Goal: Information Seeking & Learning: Learn about a topic

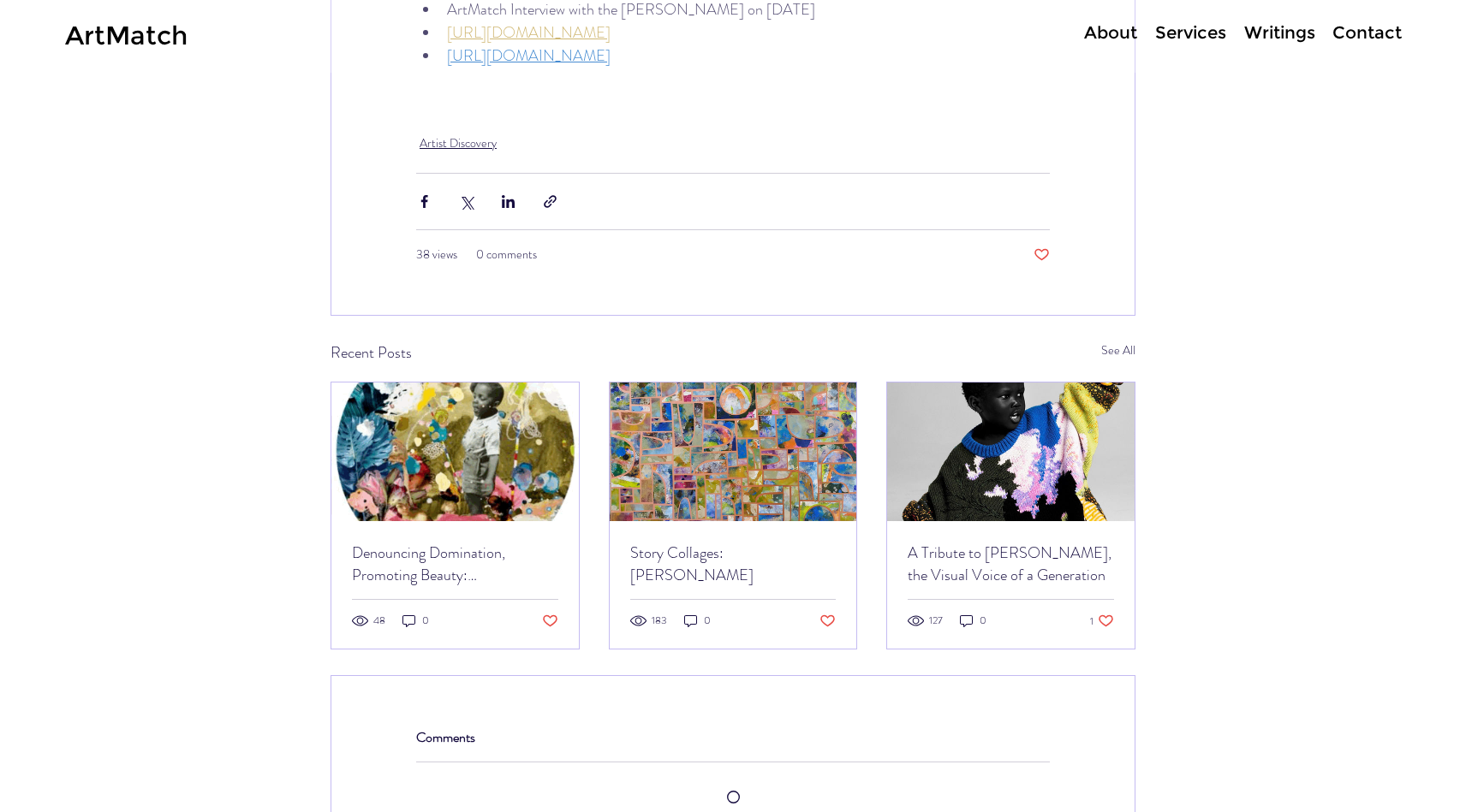
scroll to position [8531, 0]
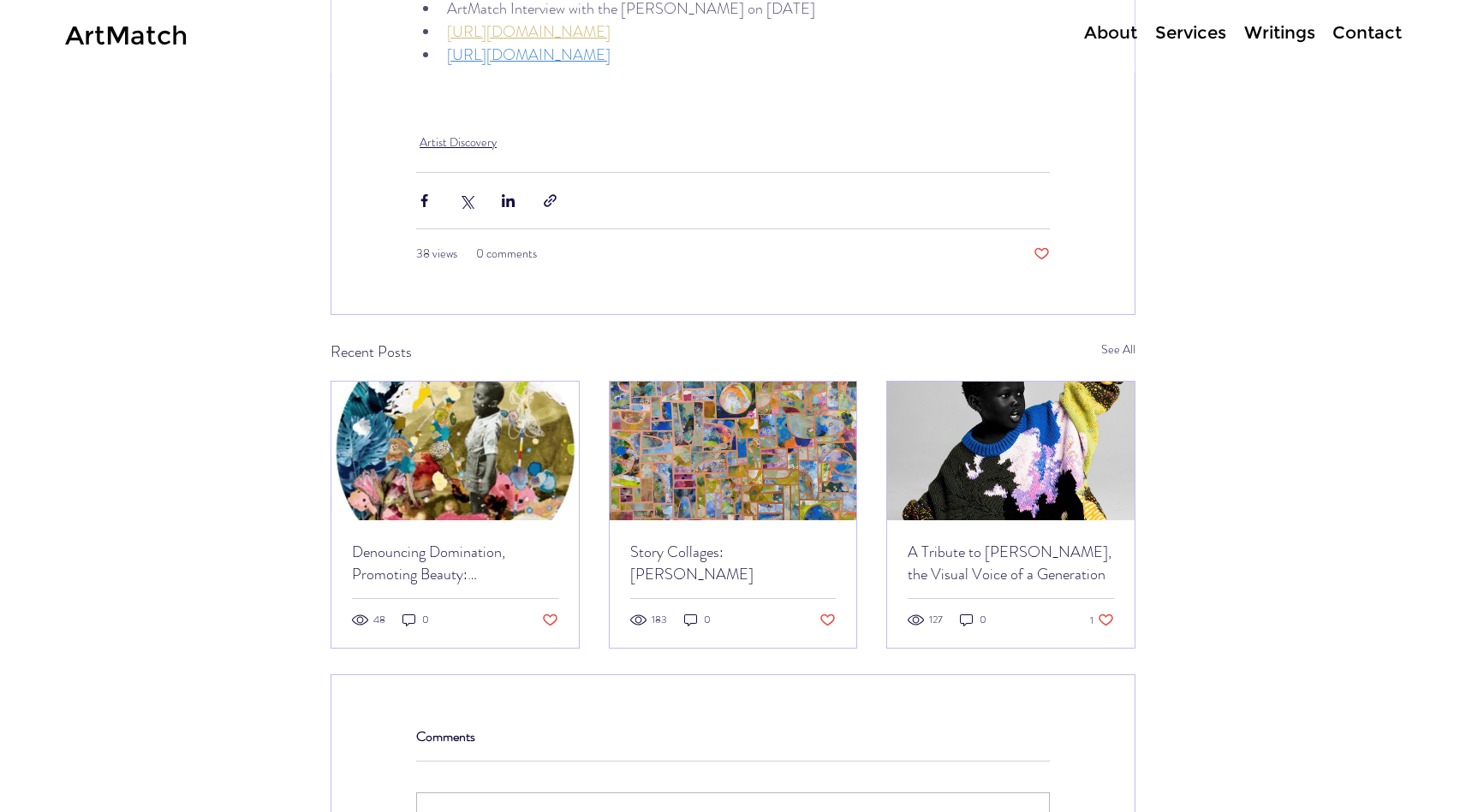
click at [740, 401] on img "Story Collages: Charles Jean-Pierre" at bounding box center [733, 450] width 248 height 138
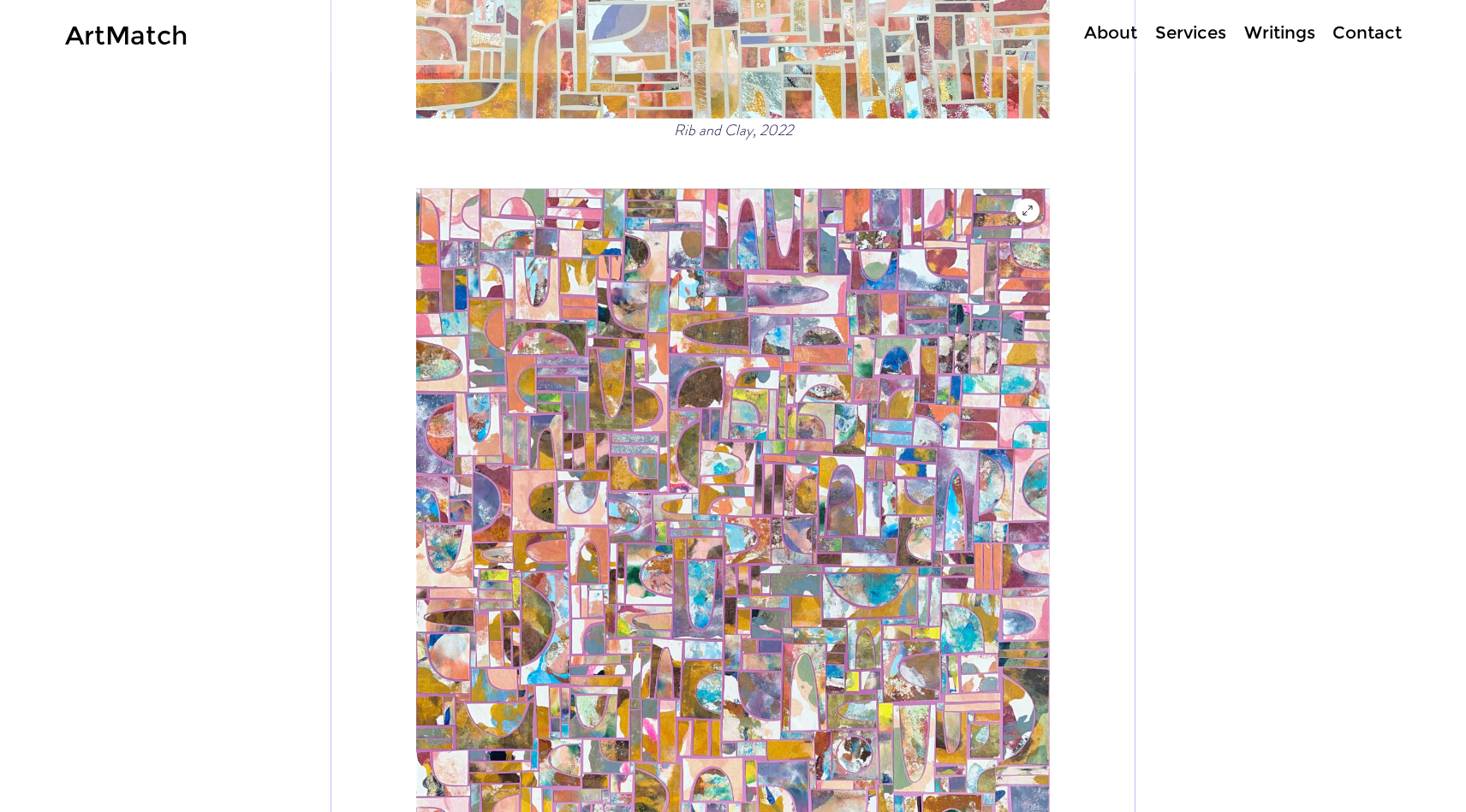
scroll to position [9003, 0]
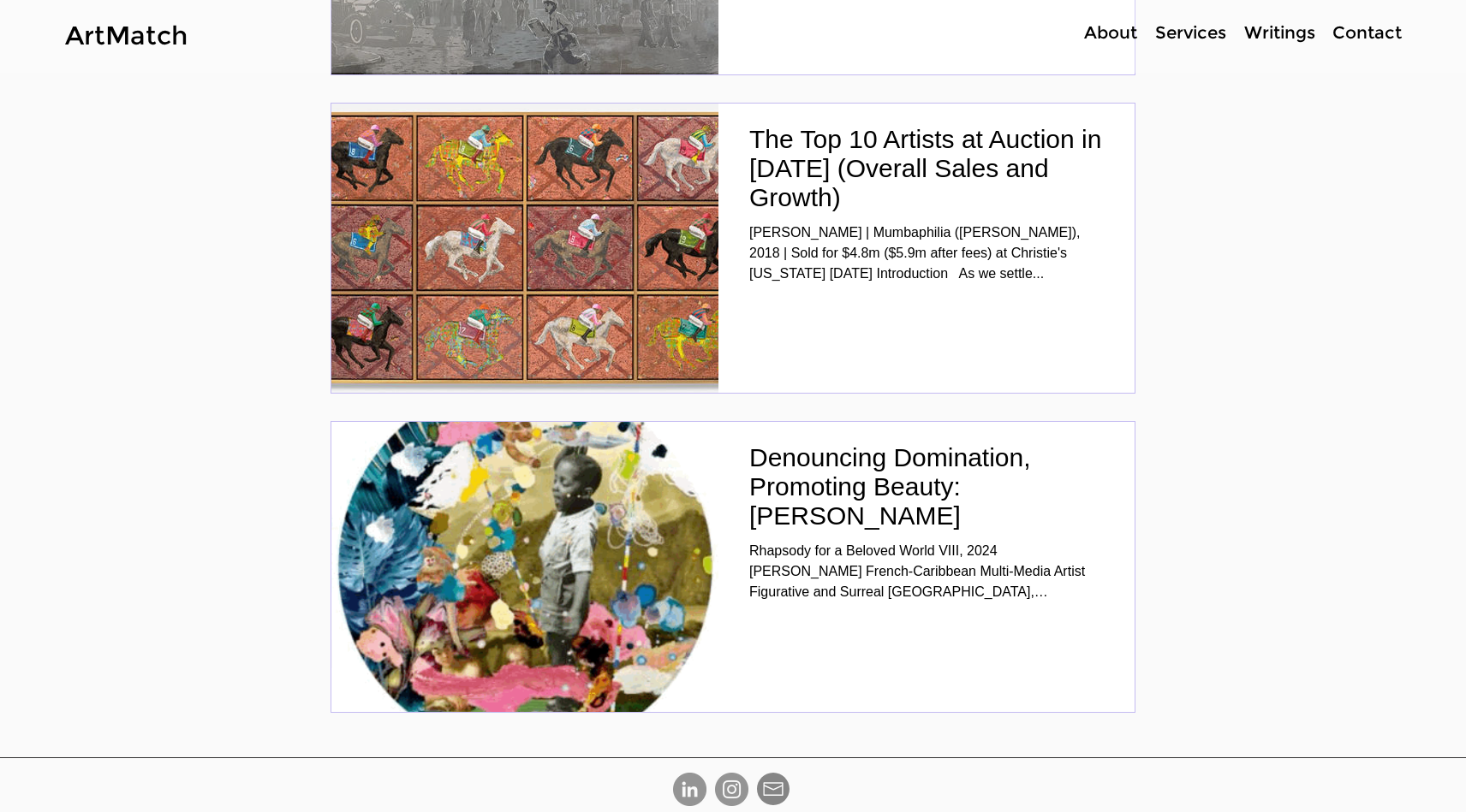
scroll to position [5653, 0]
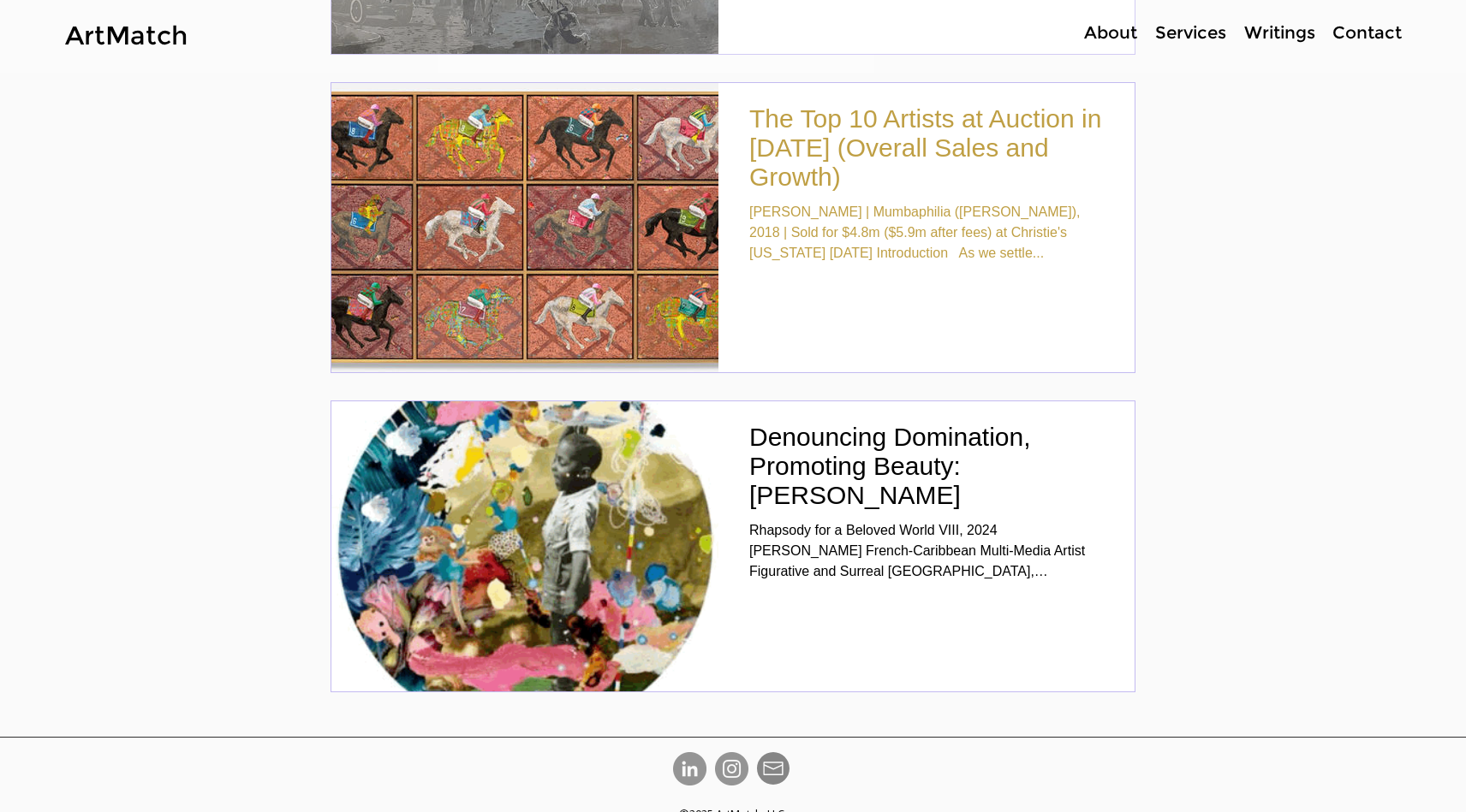
click at [857, 157] on h2 "The Top 10 Artists at Auction in [DATE] (Overall Sales and Growth)" at bounding box center [926, 148] width 354 height 88
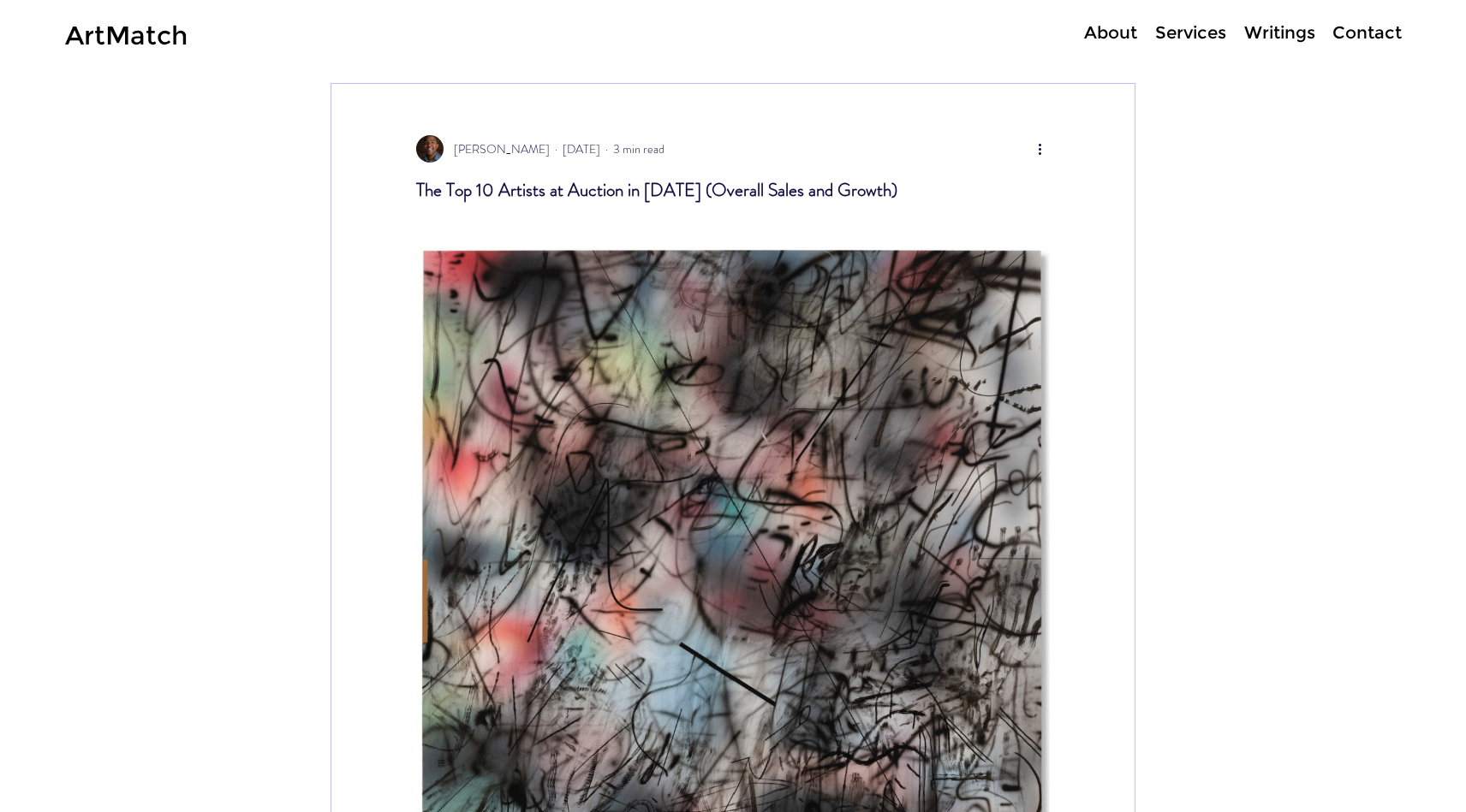
scroll to position [12, 0]
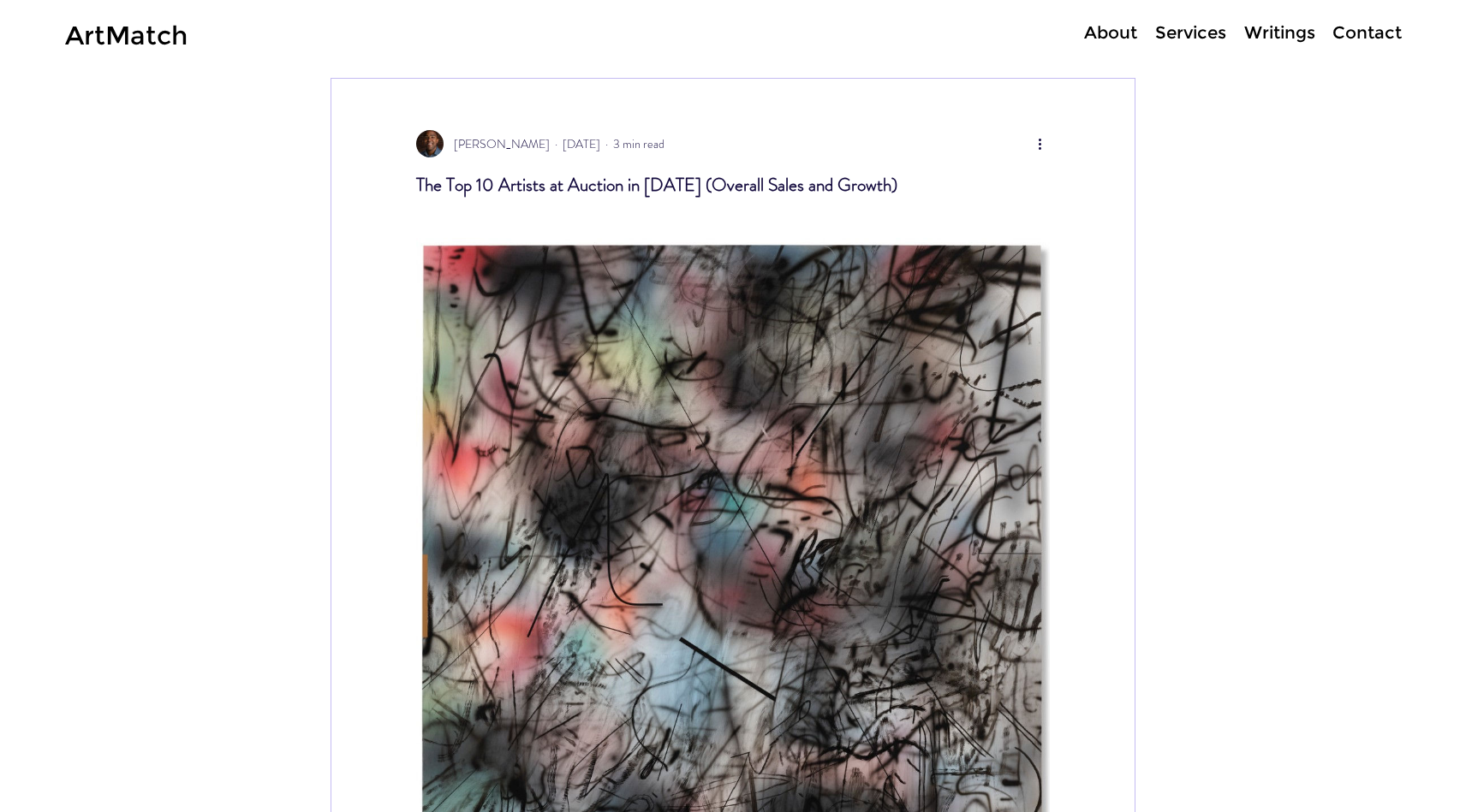
click at [1112, 39] on p "About" at bounding box center [1110, 33] width 71 height 24
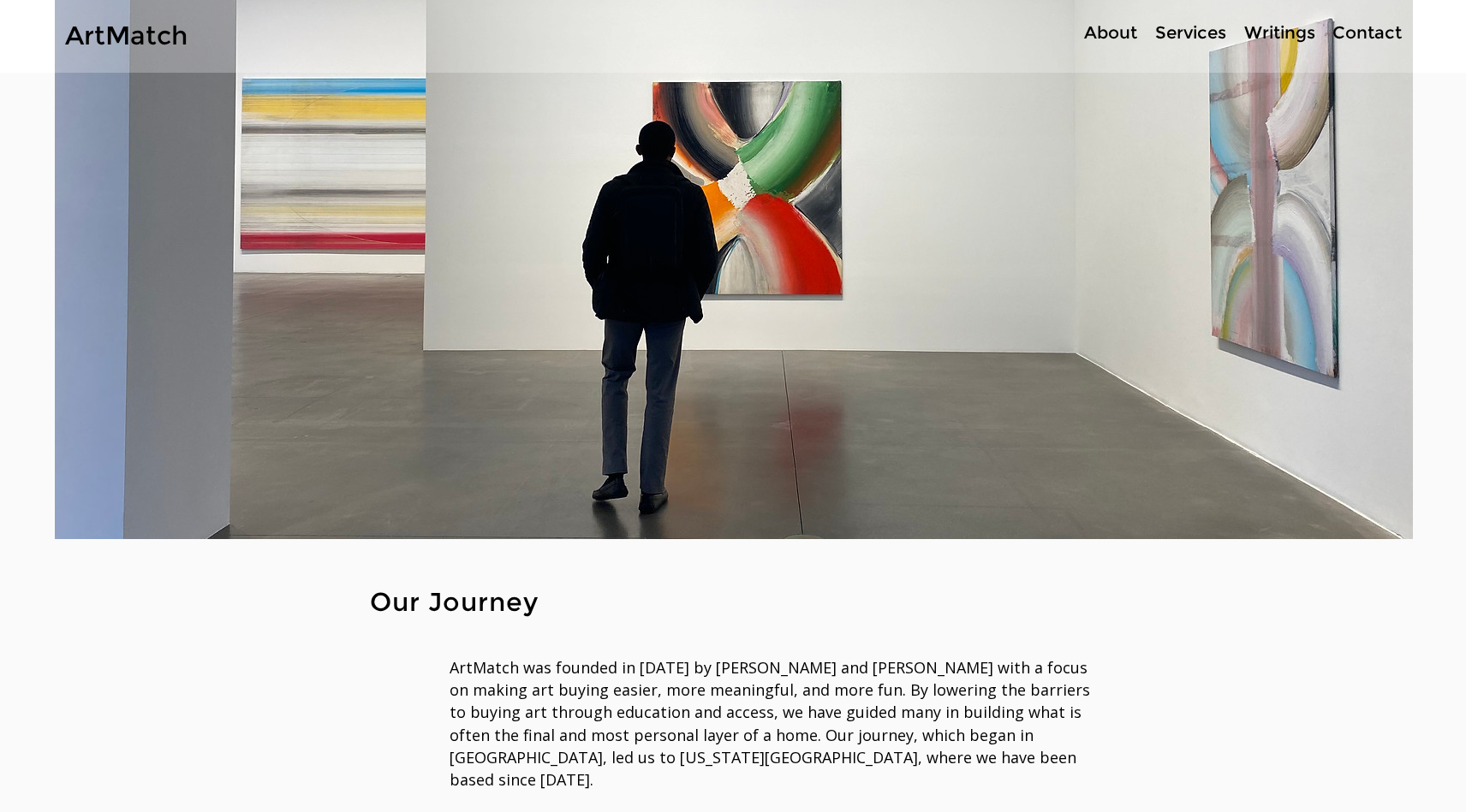
click at [129, 41] on link "ArtMatch" at bounding box center [126, 36] width 122 height 32
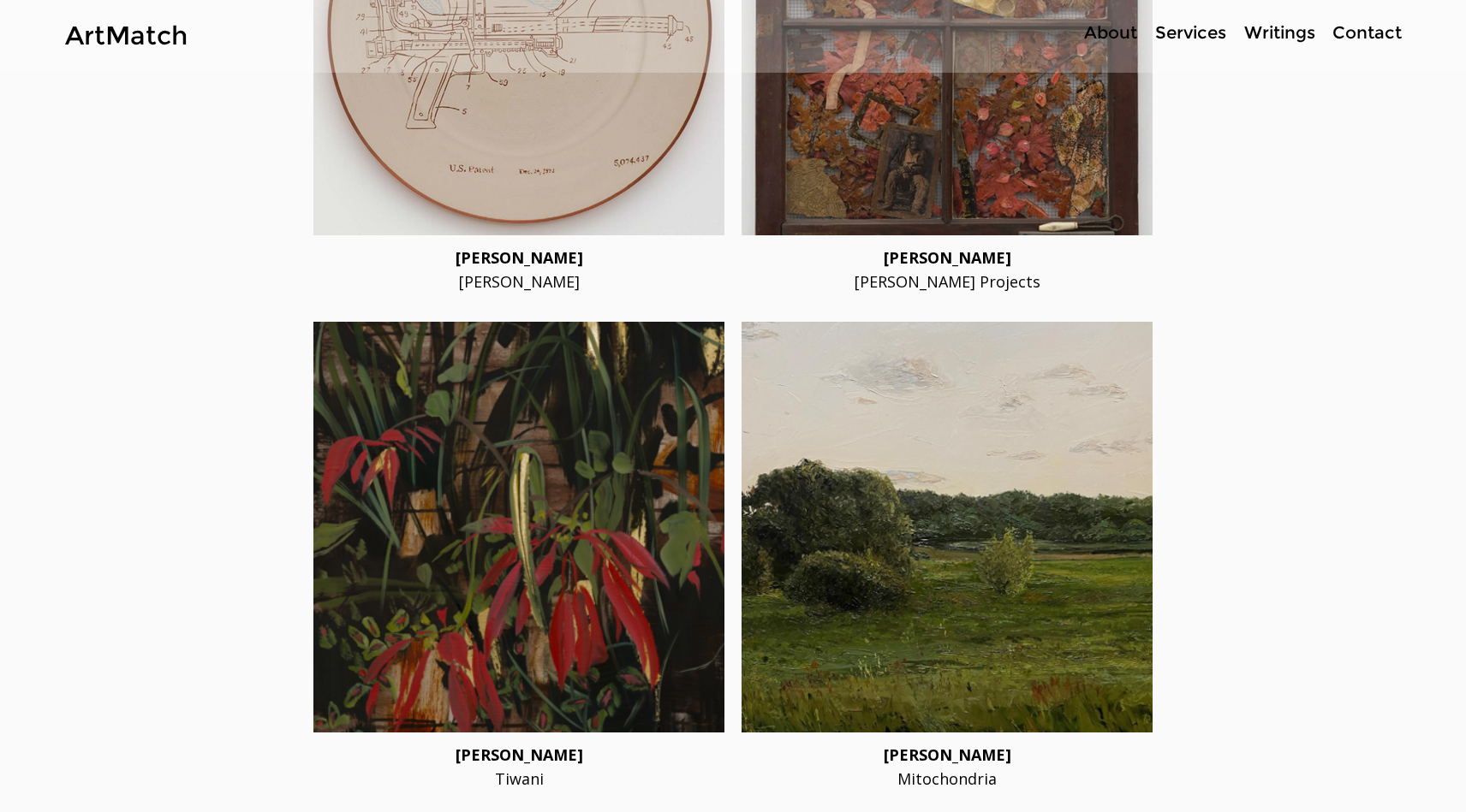
scroll to position [4345, 0]
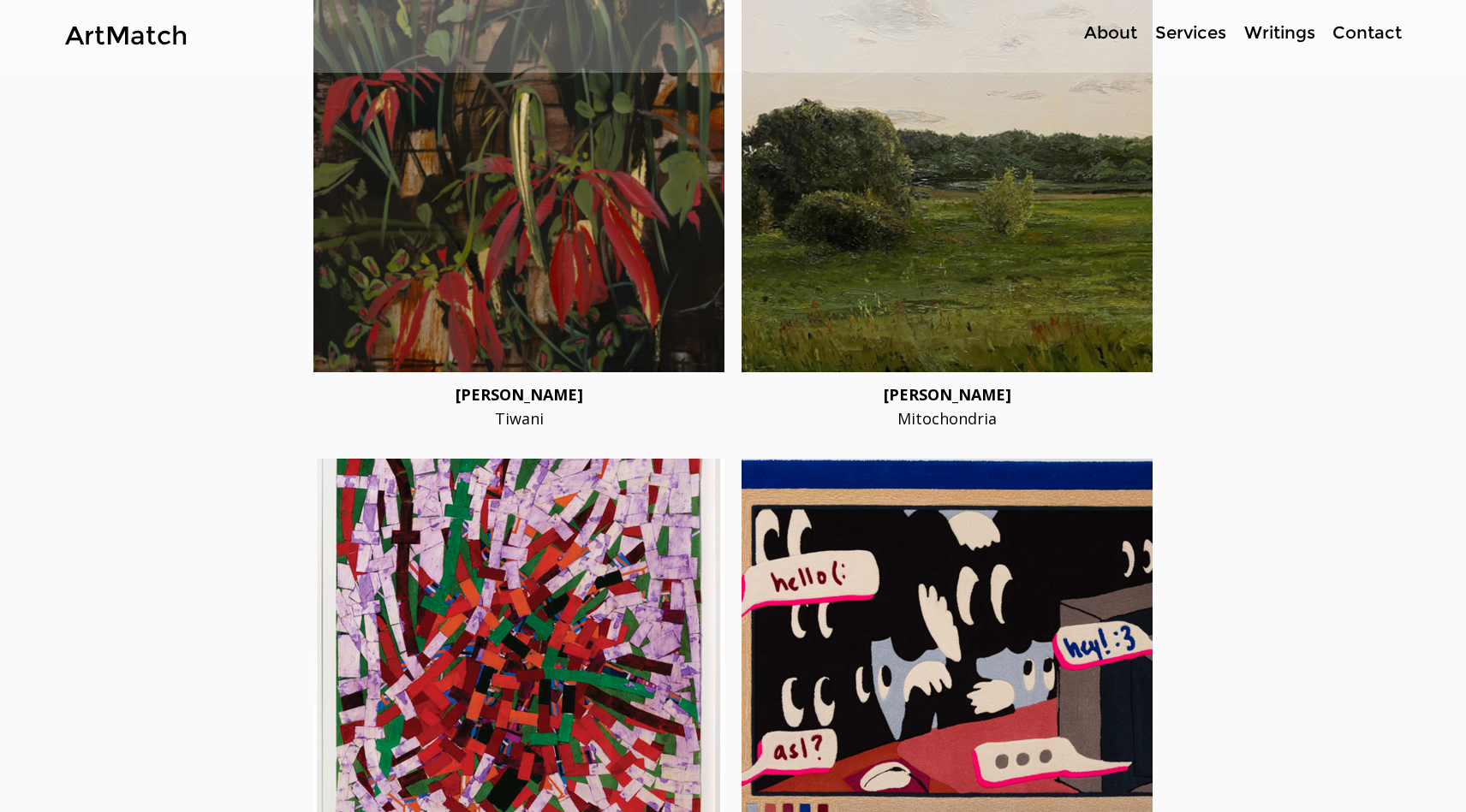
click at [139, 37] on link "ArtMatch" at bounding box center [126, 36] width 122 height 32
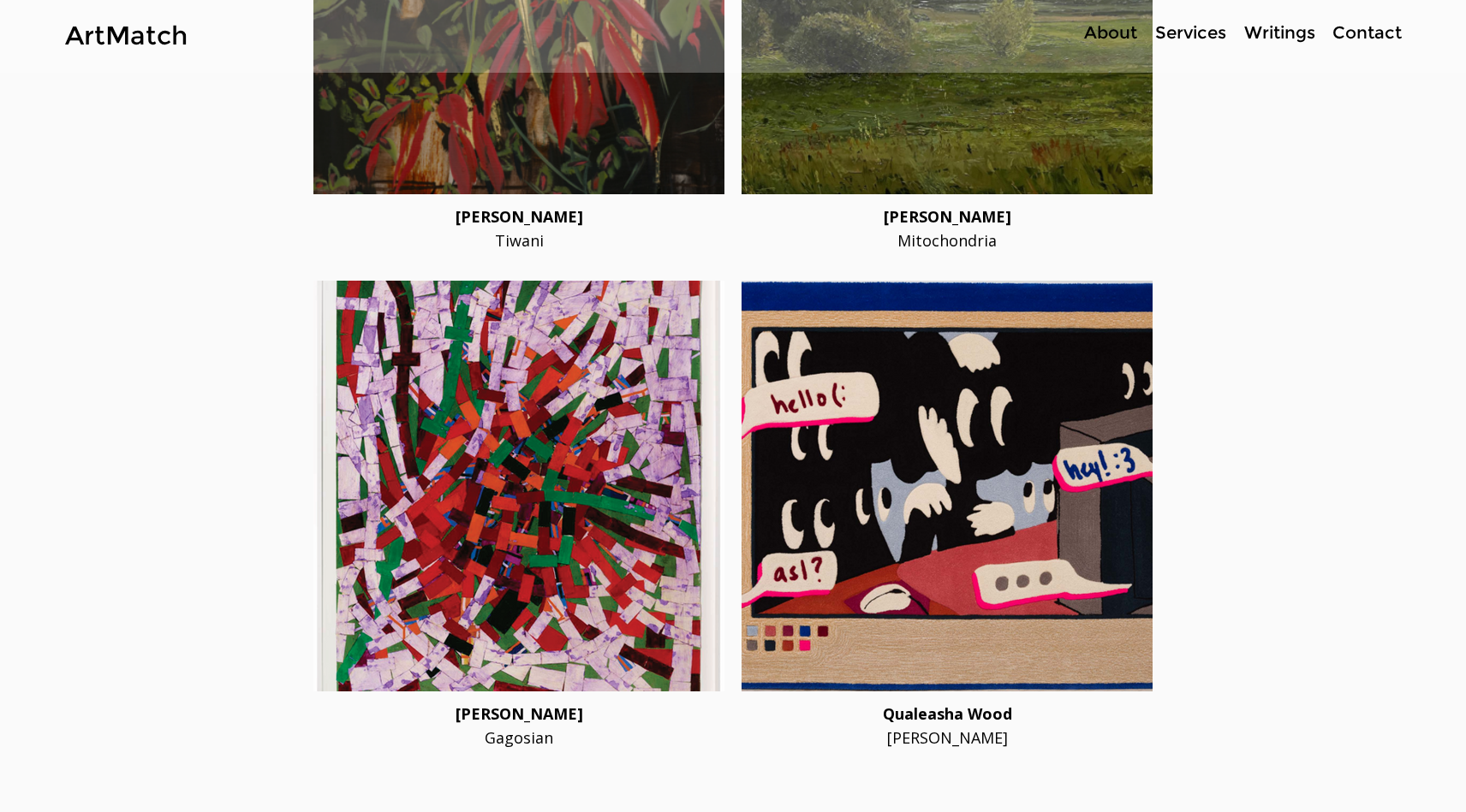
scroll to position [4622, 0]
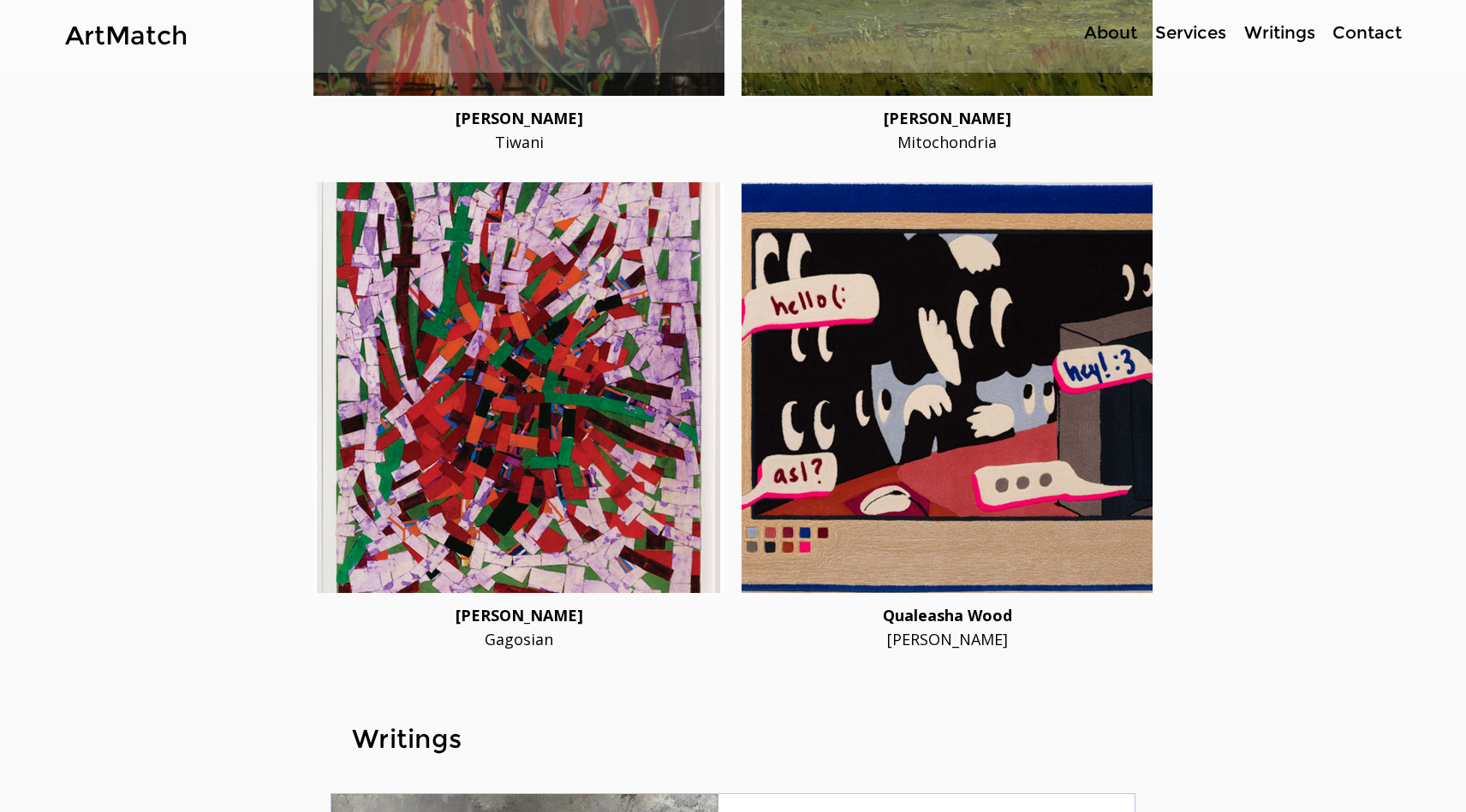
click at [938, 314] on div at bounding box center [947, 388] width 411 height 411
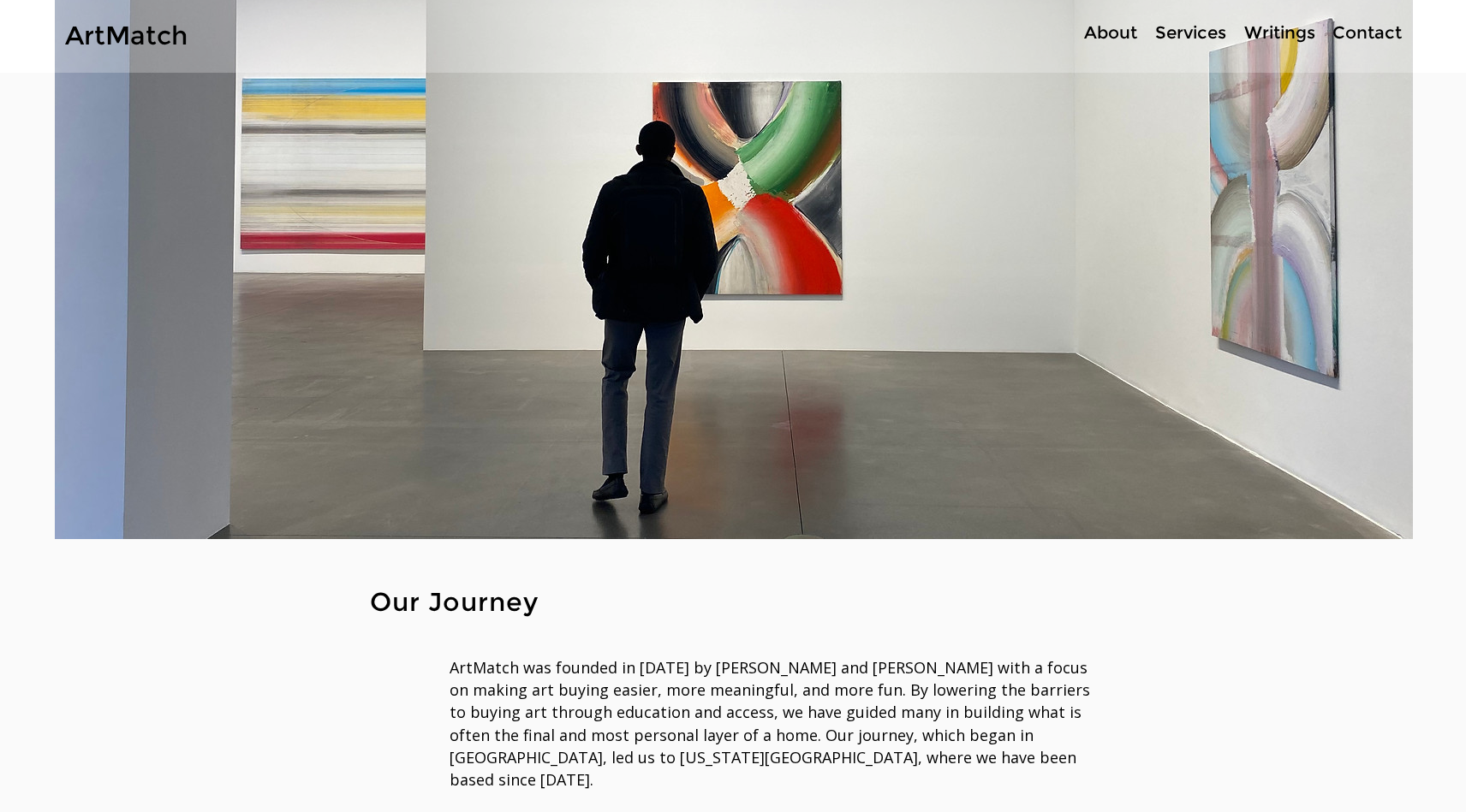
click at [108, 43] on link "ArtMatch" at bounding box center [126, 36] width 122 height 32
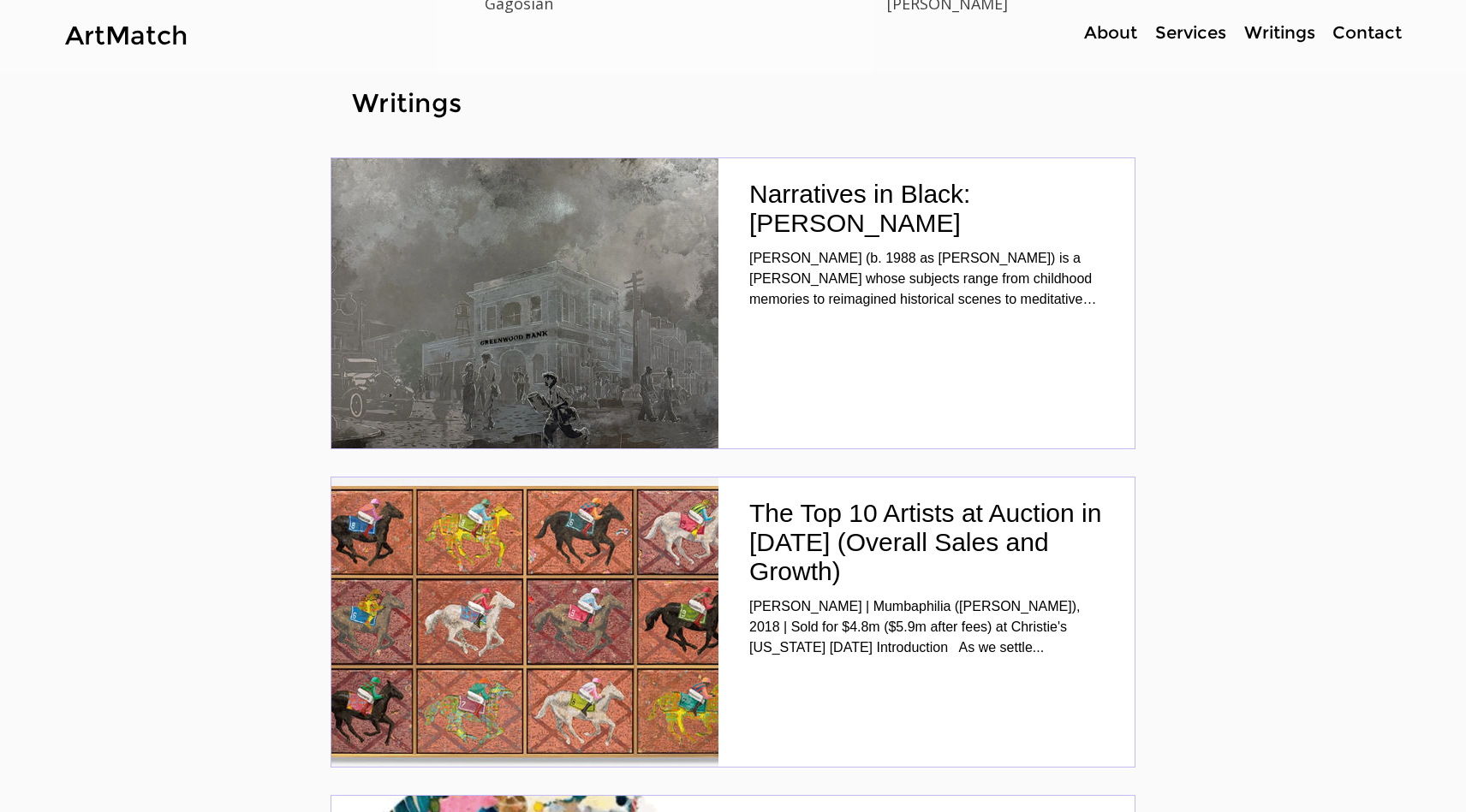
scroll to position [5310, 0]
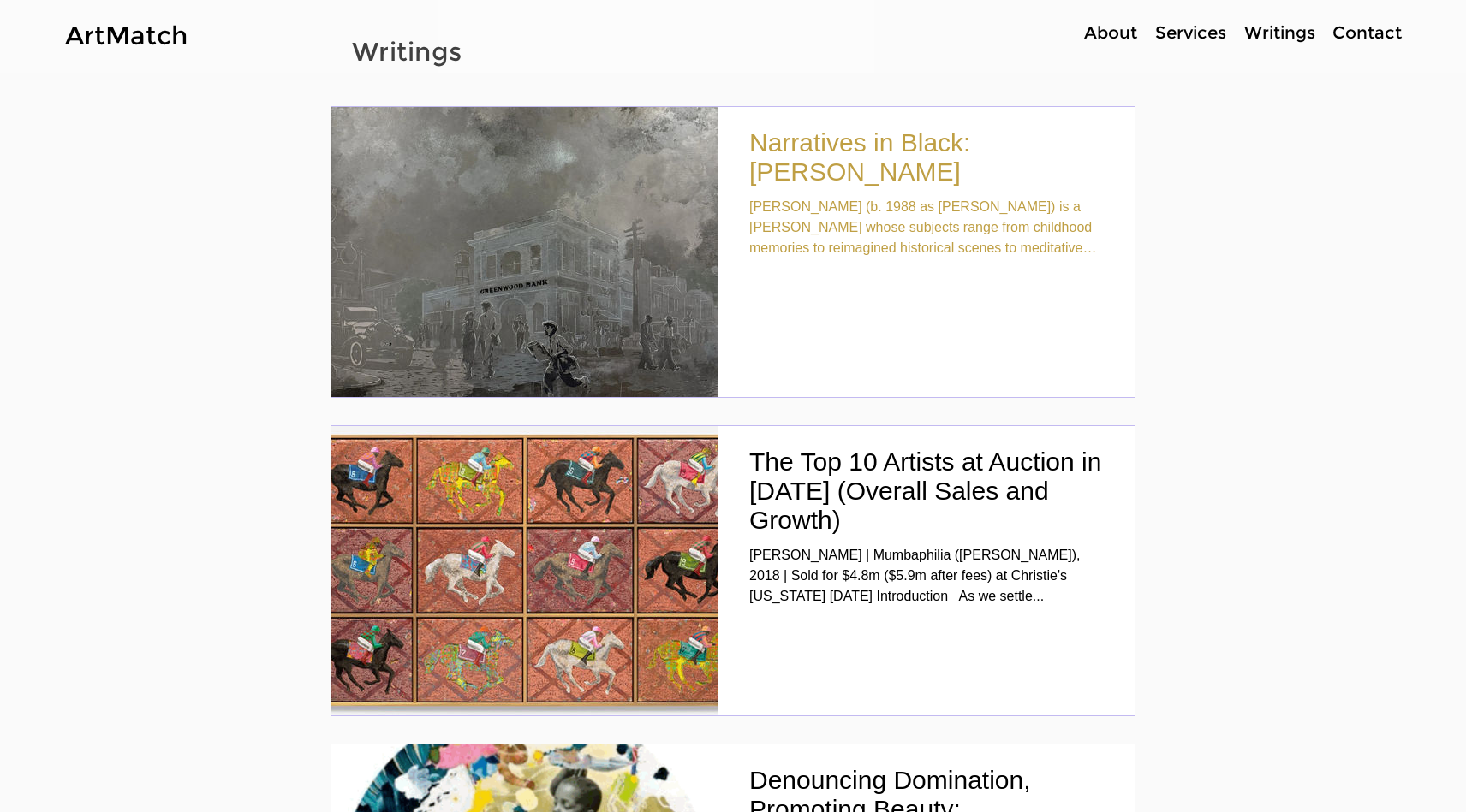
click at [810, 153] on h2 "Narratives in Black: [PERSON_NAME]" at bounding box center [926, 157] width 354 height 58
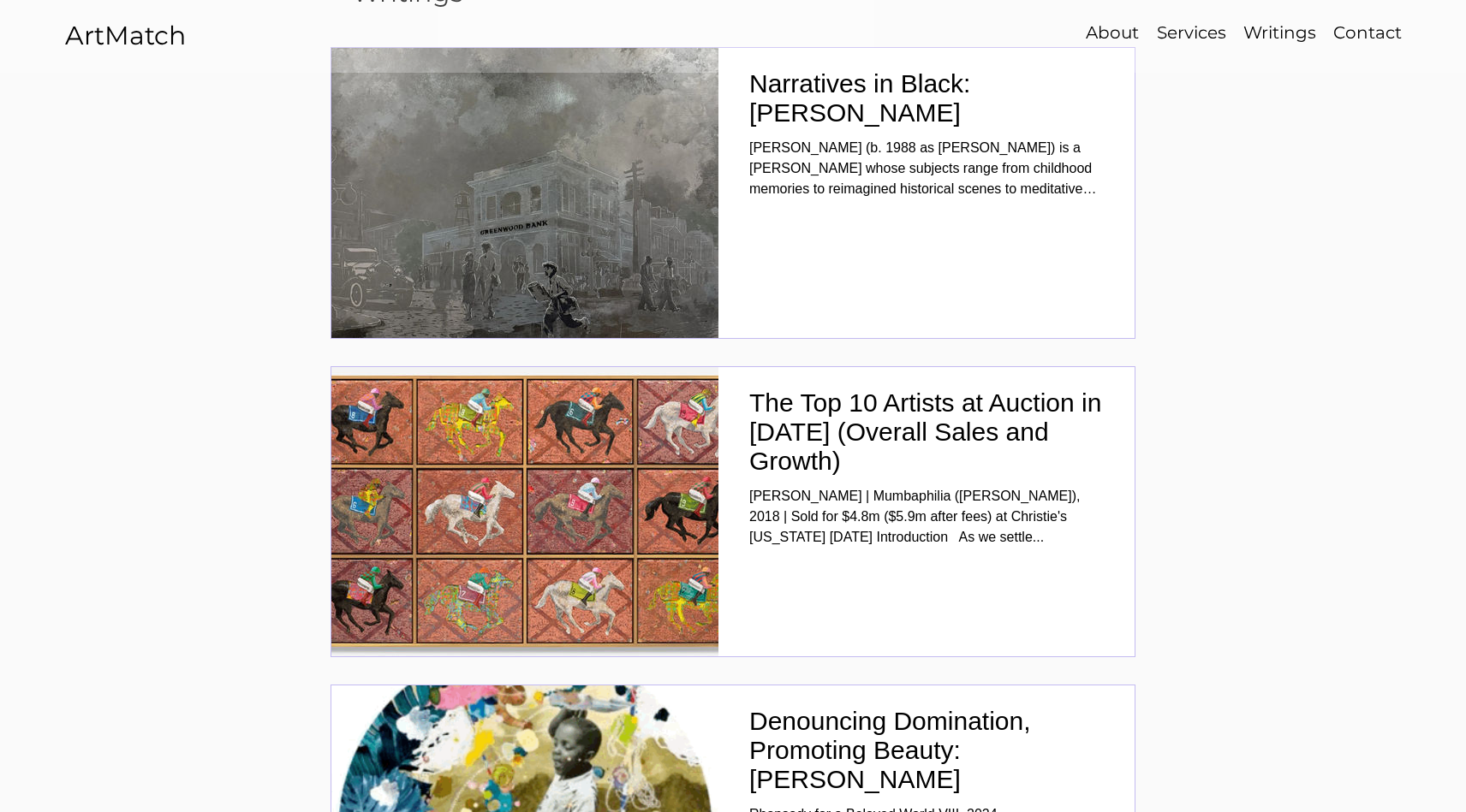
scroll to position [5475, 0]
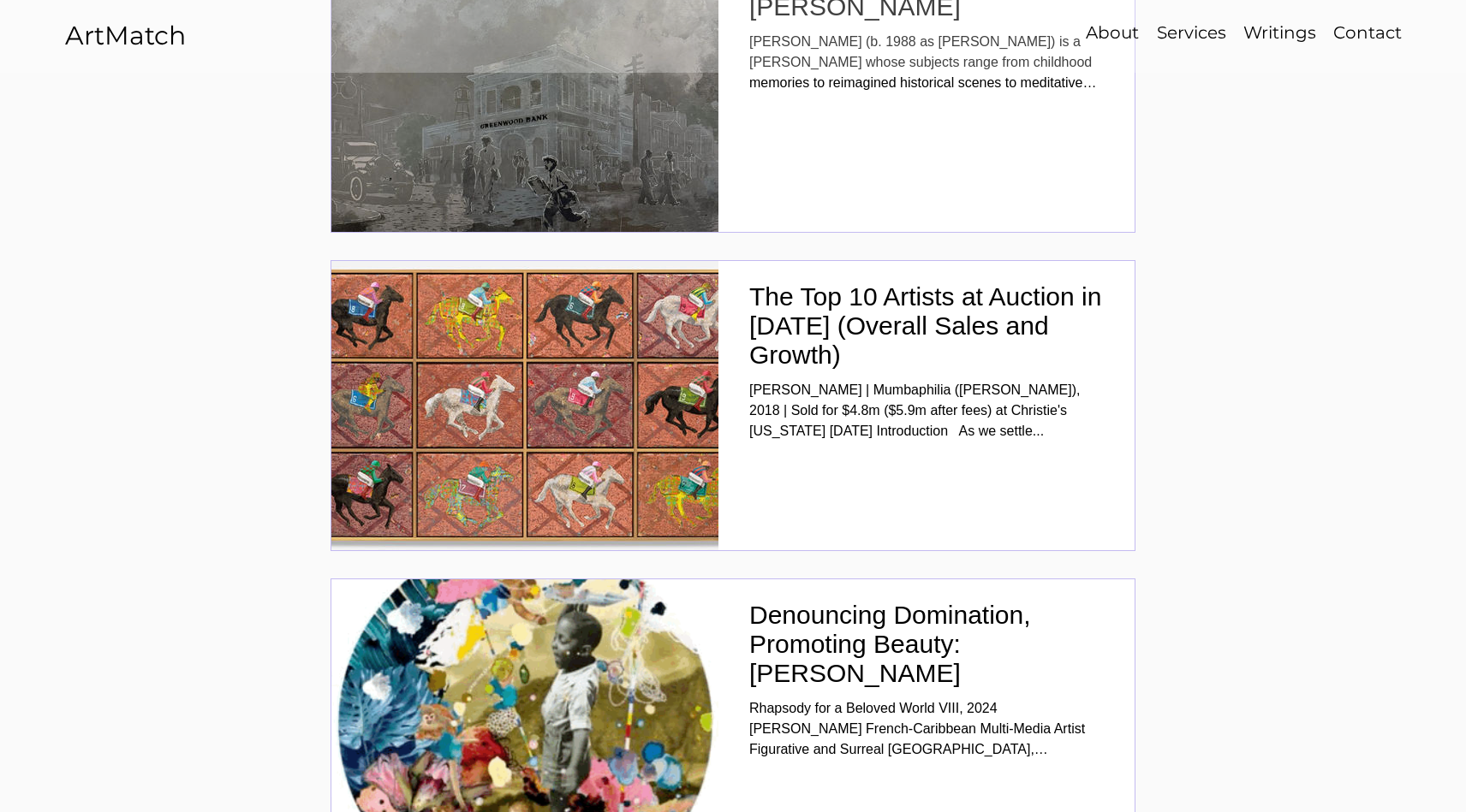
click at [1113, 27] on p "About" at bounding box center [1112, 33] width 71 height 24
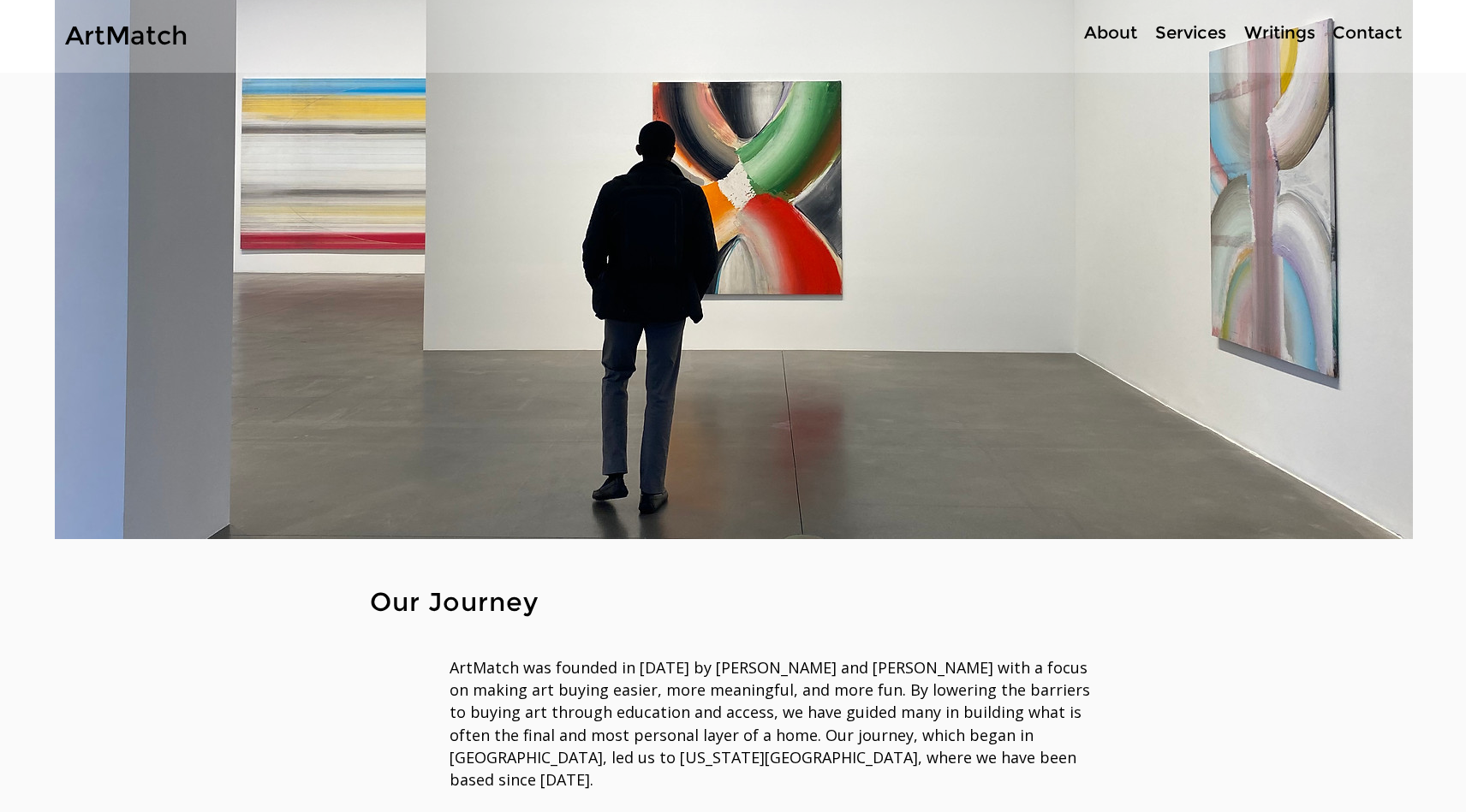
click at [143, 23] on link "ArtMatch" at bounding box center [126, 36] width 122 height 32
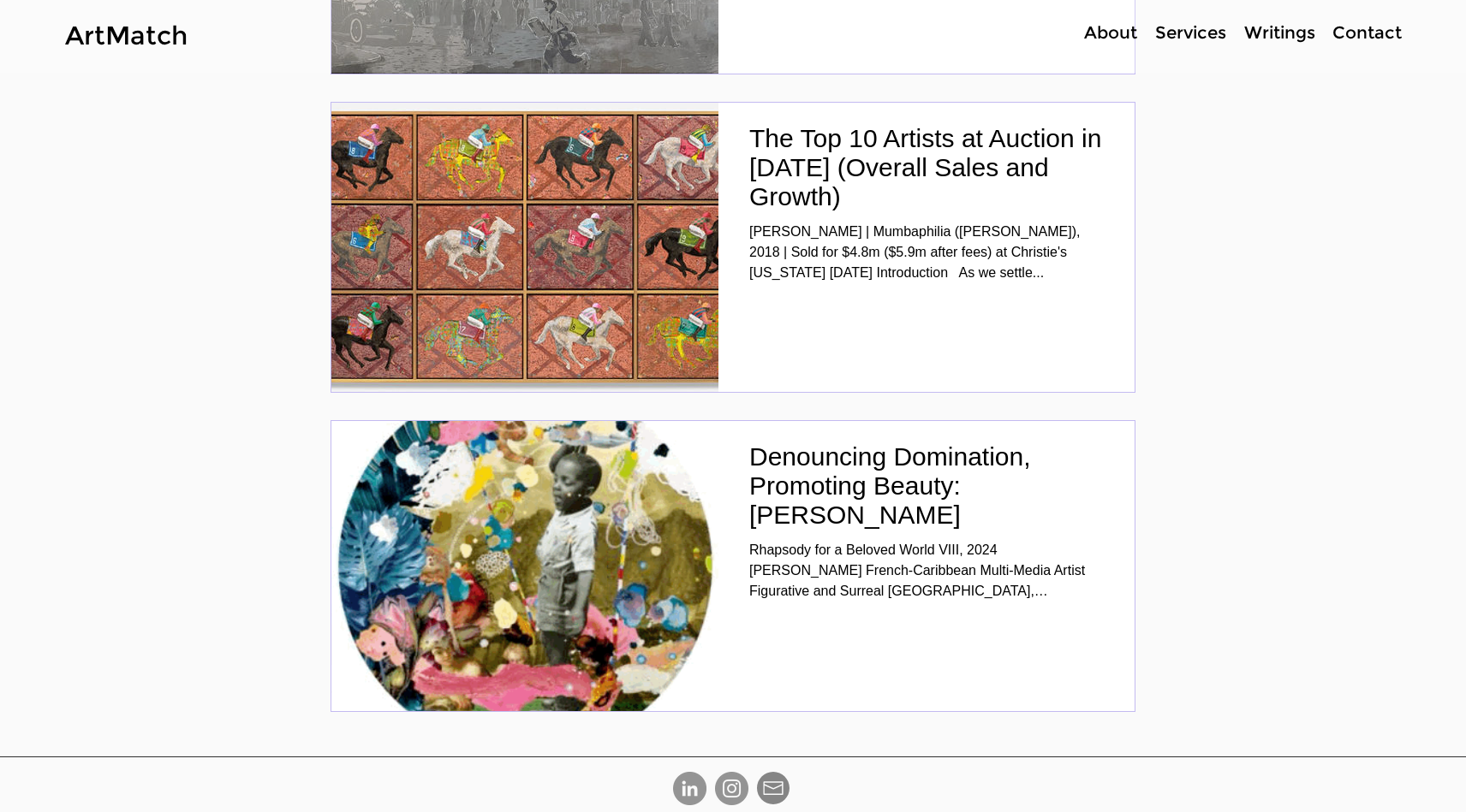
scroll to position [5637, 0]
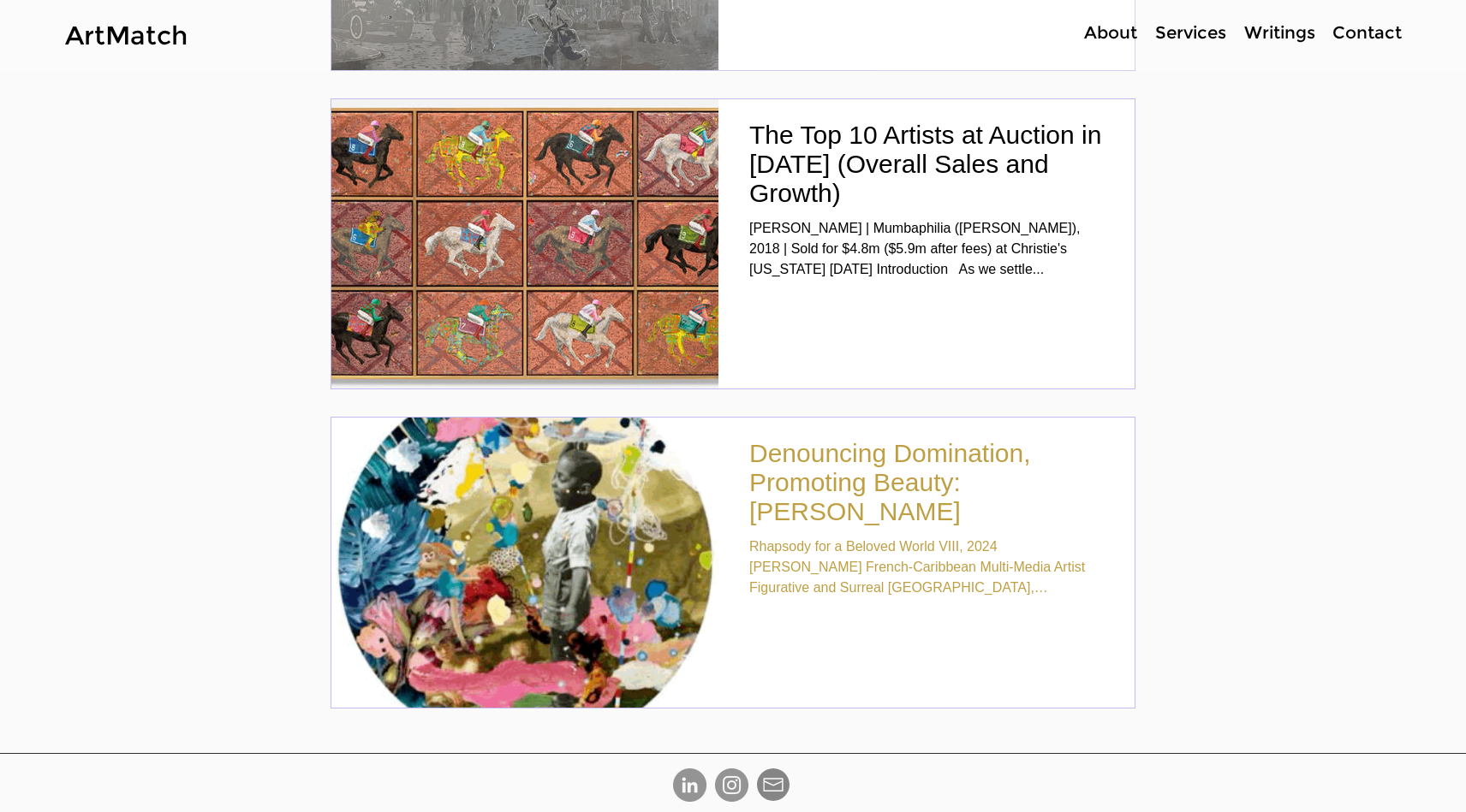
click at [932, 455] on h2 "Denouncing Domination, Promoting Beauty: [PERSON_NAME]" at bounding box center [926, 482] width 354 height 88
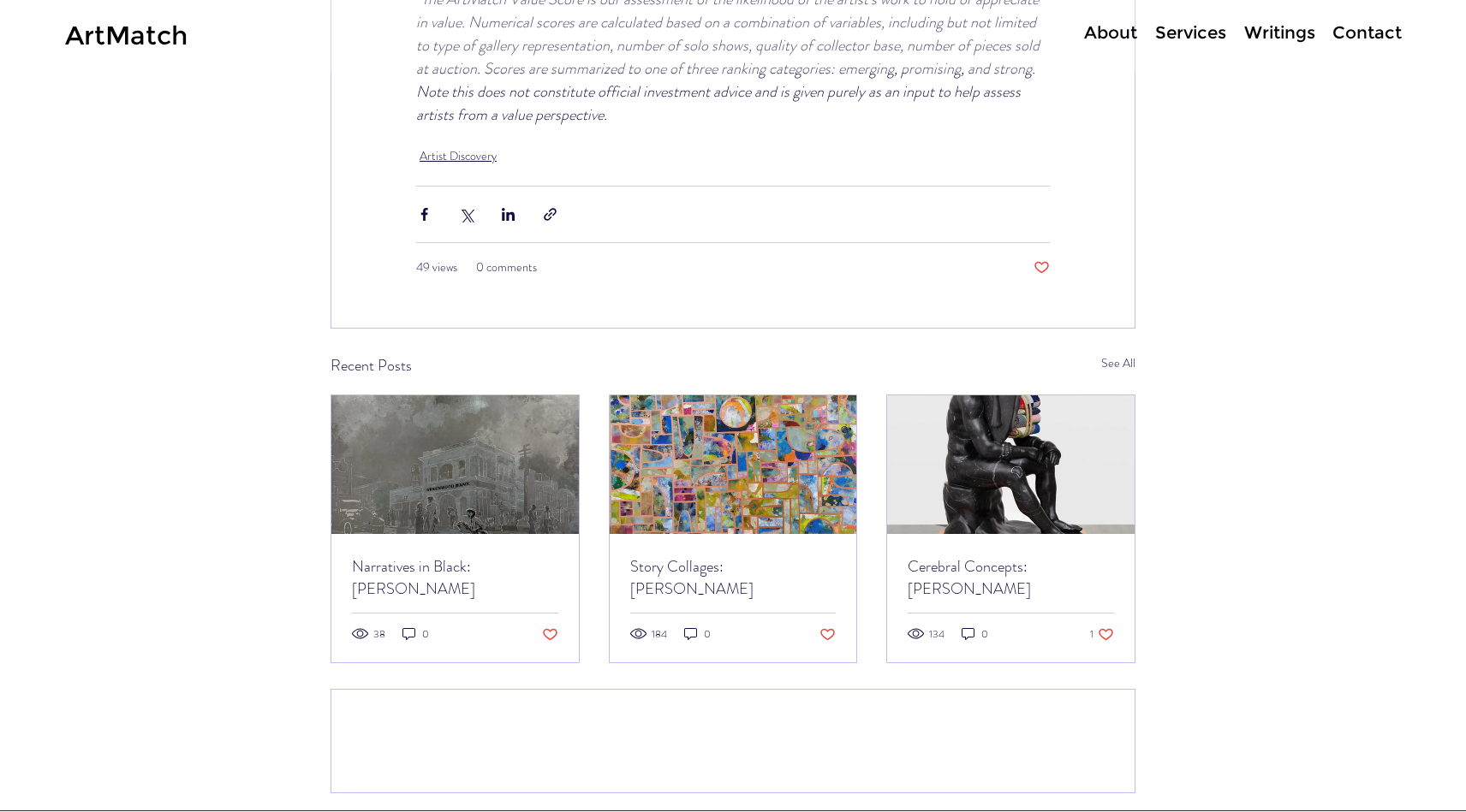
scroll to position [6737, 0]
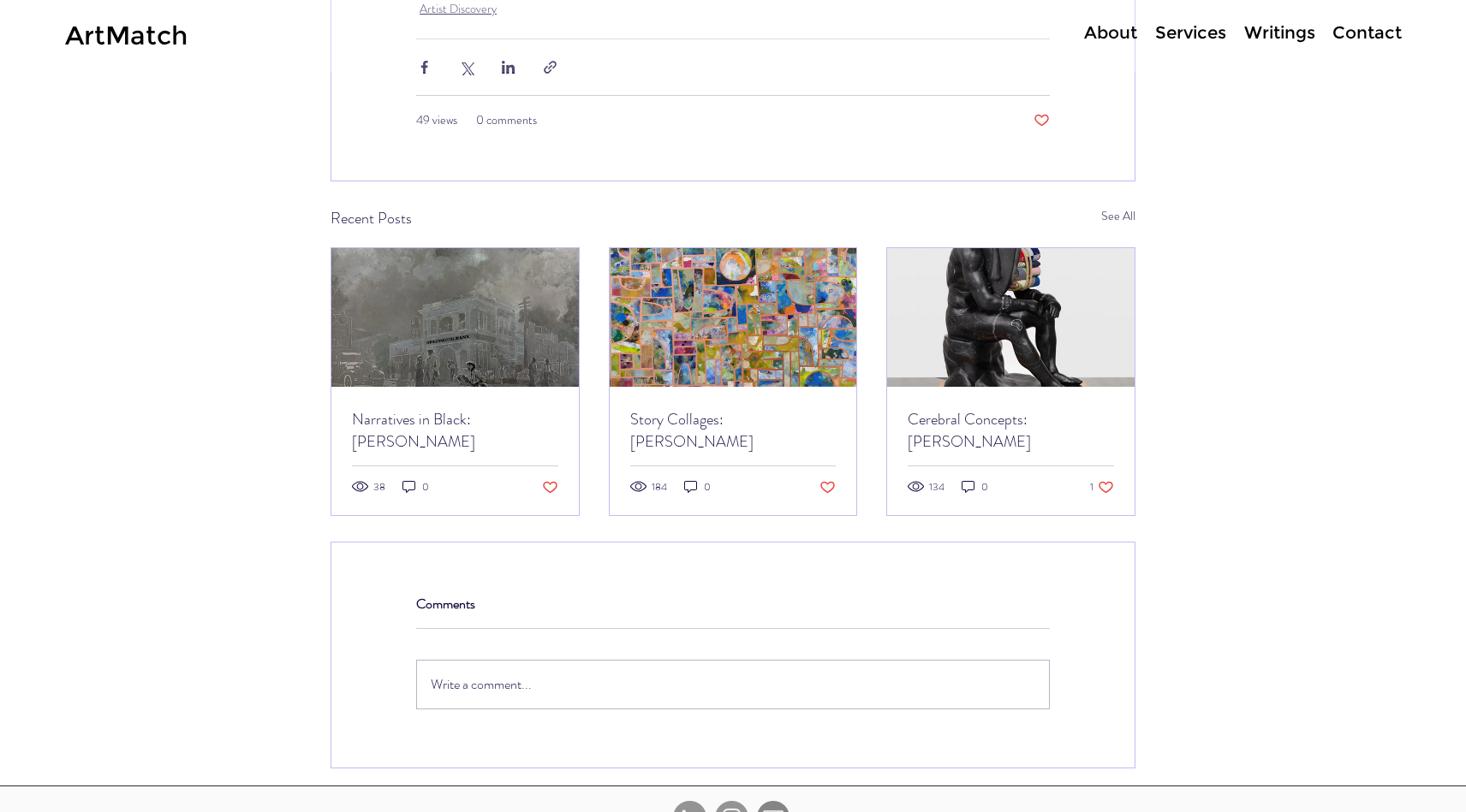
click at [952, 453] on link "Cerebral Concepts: Sanford Biggers" at bounding box center [1010, 430] width 206 height 44
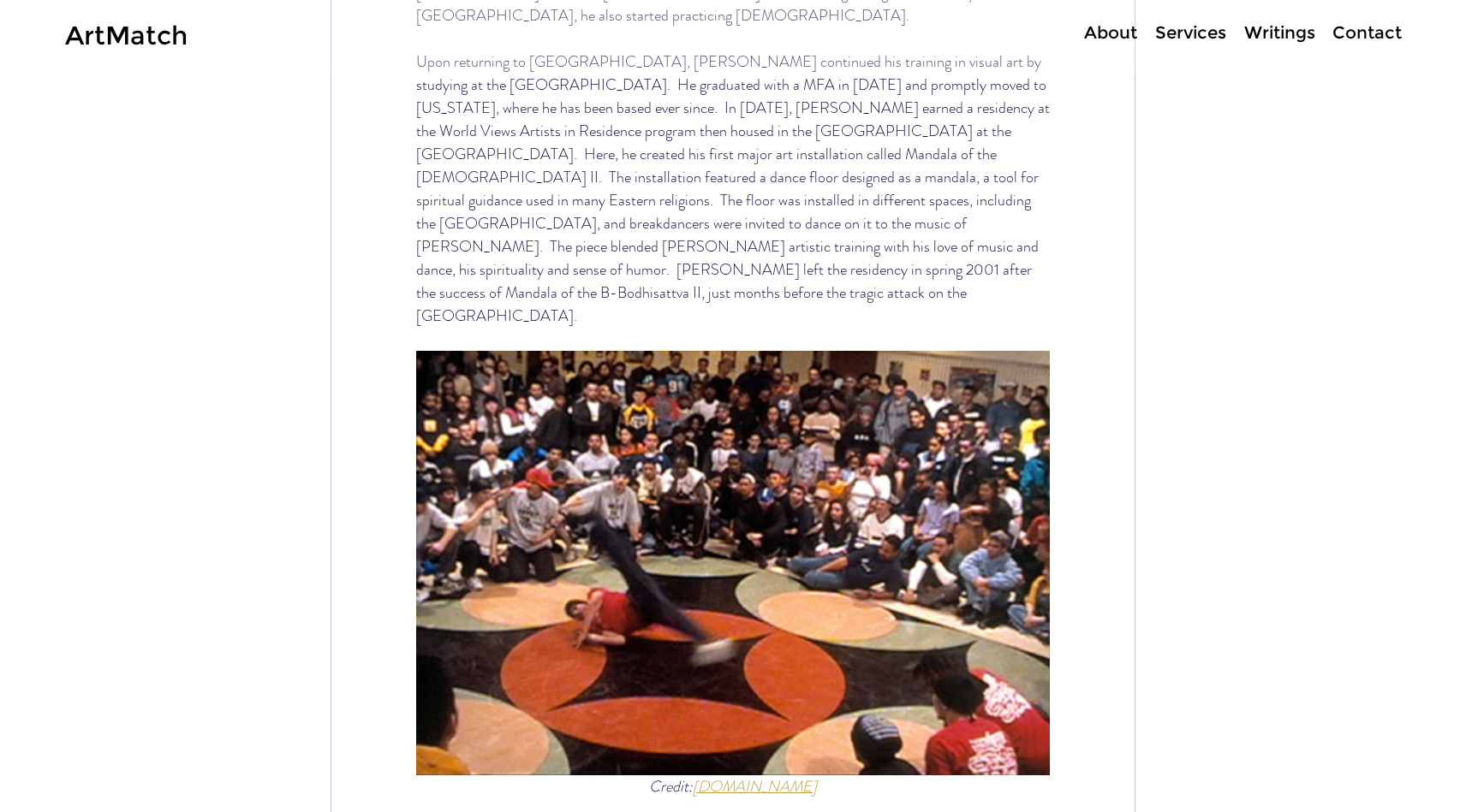
scroll to position [3191, 0]
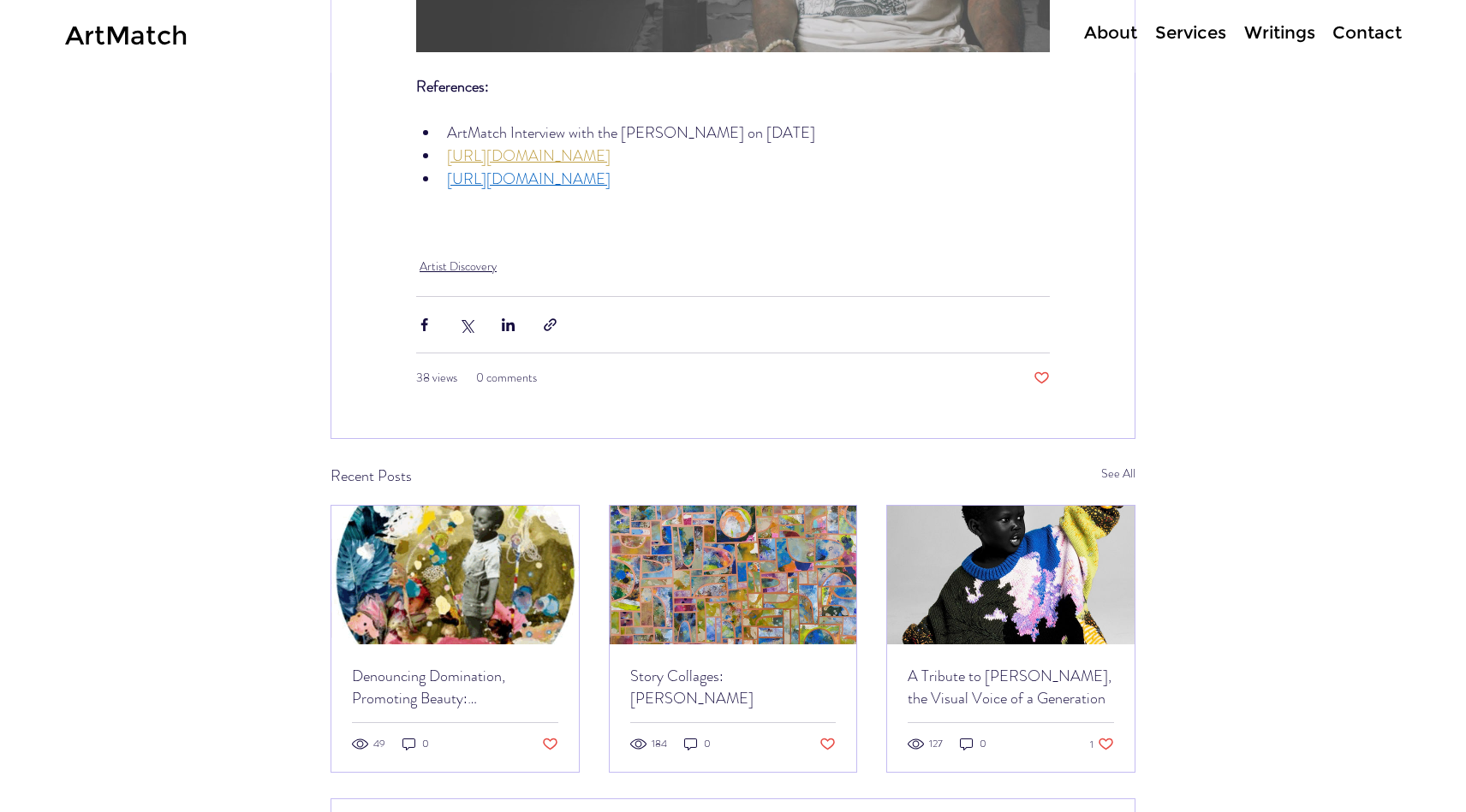
scroll to position [8418, 0]
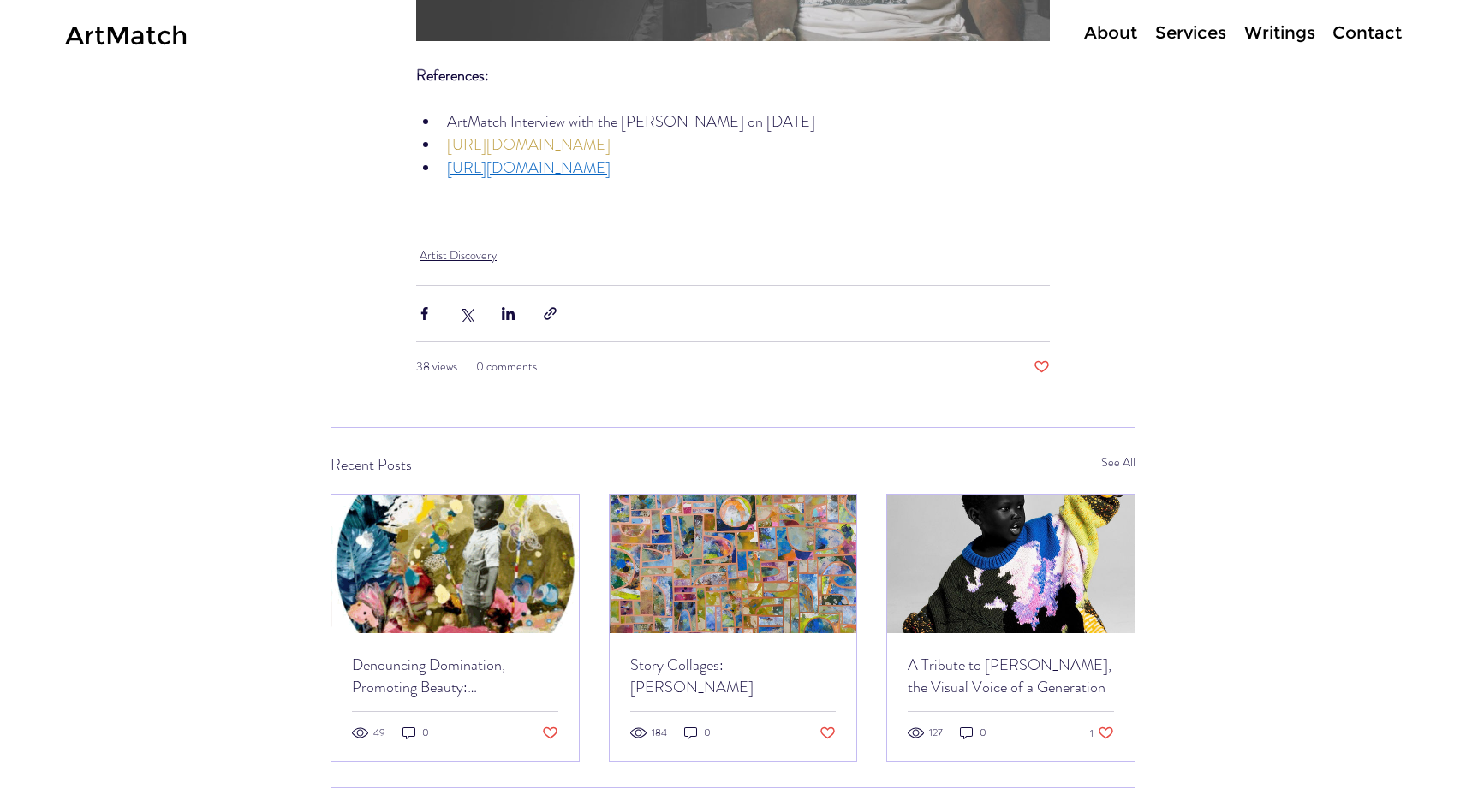
click at [520, 654] on link "Denouncing Domination, Promoting Beauty: [PERSON_NAME]" at bounding box center [454, 675] width 206 height 44
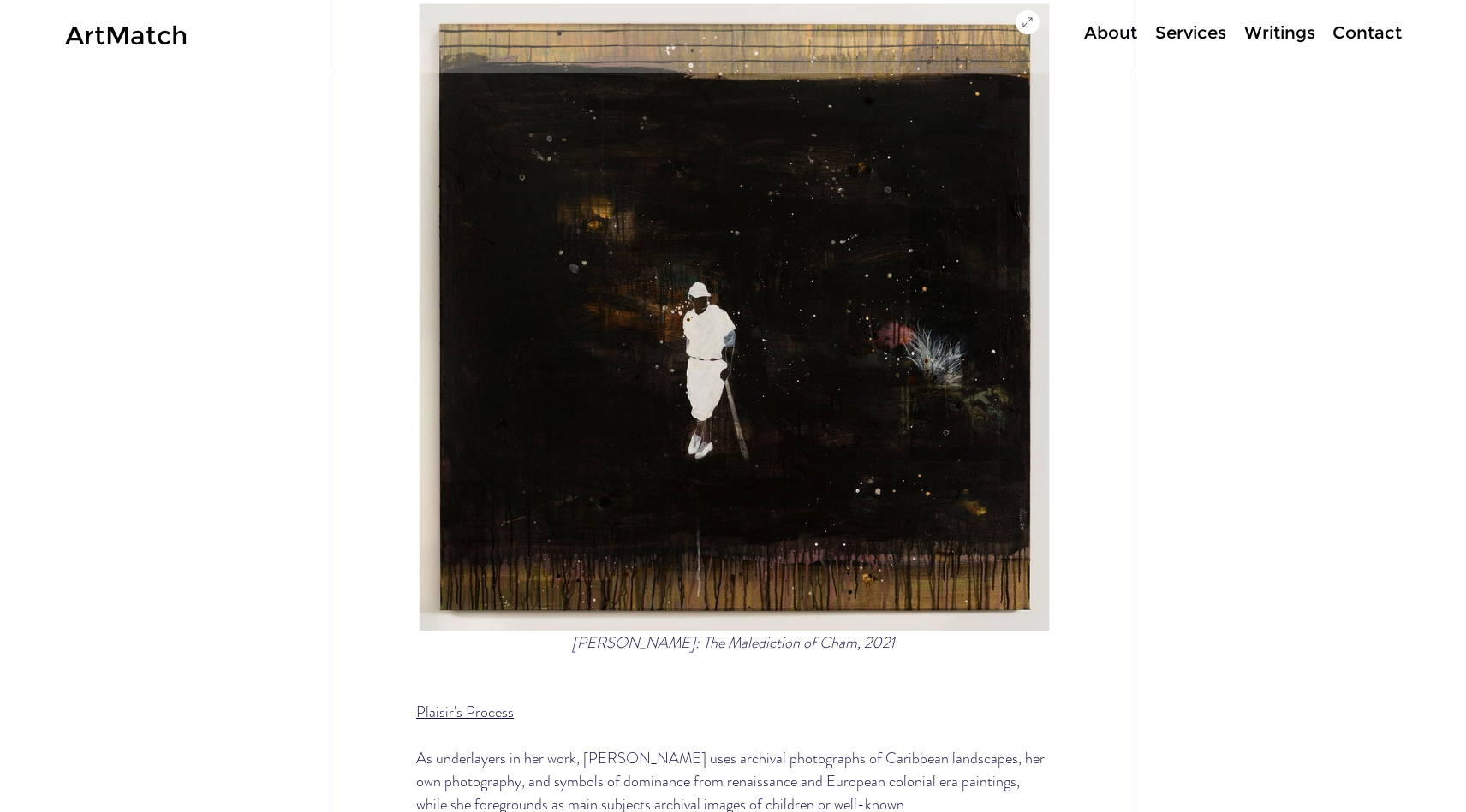
scroll to position [4928, 0]
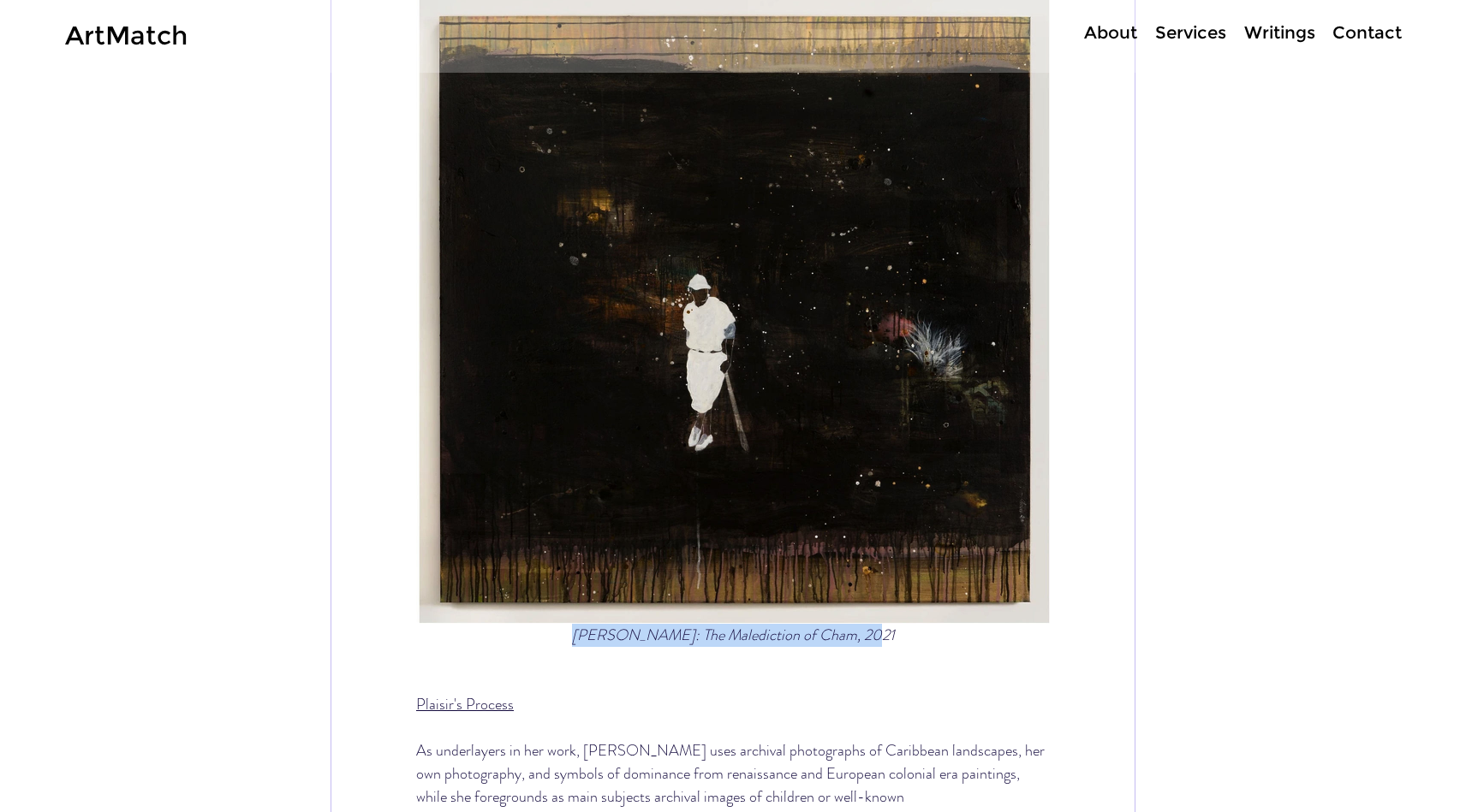
drag, startPoint x: 601, startPoint y: 683, endPoint x: 867, endPoint y: 688, distance: 266.0
click at [867, 647] on span "J. Robinson: The Malediction of Cham, 2021" at bounding box center [733, 635] width 633 height 24
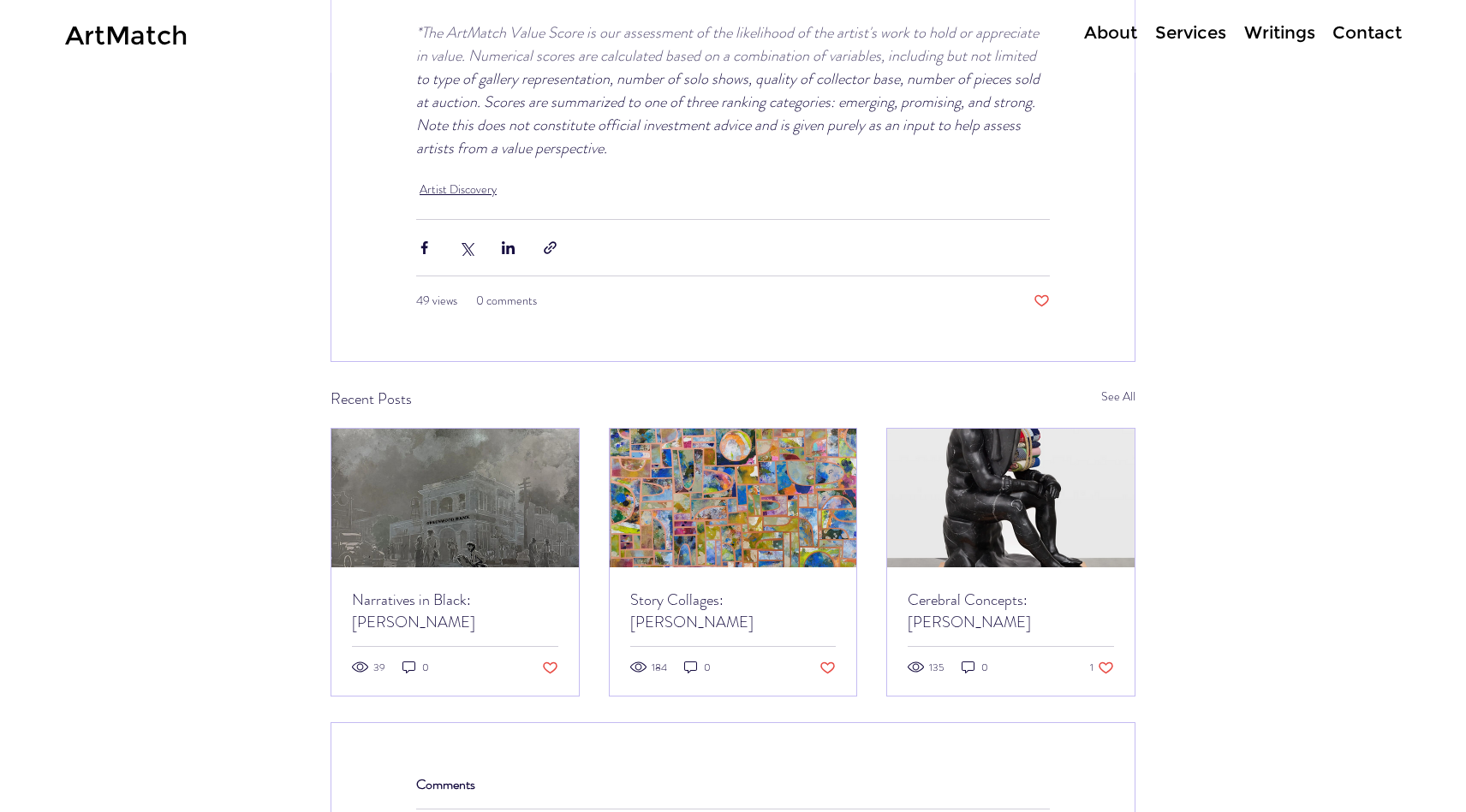
scroll to position [6563, 0]
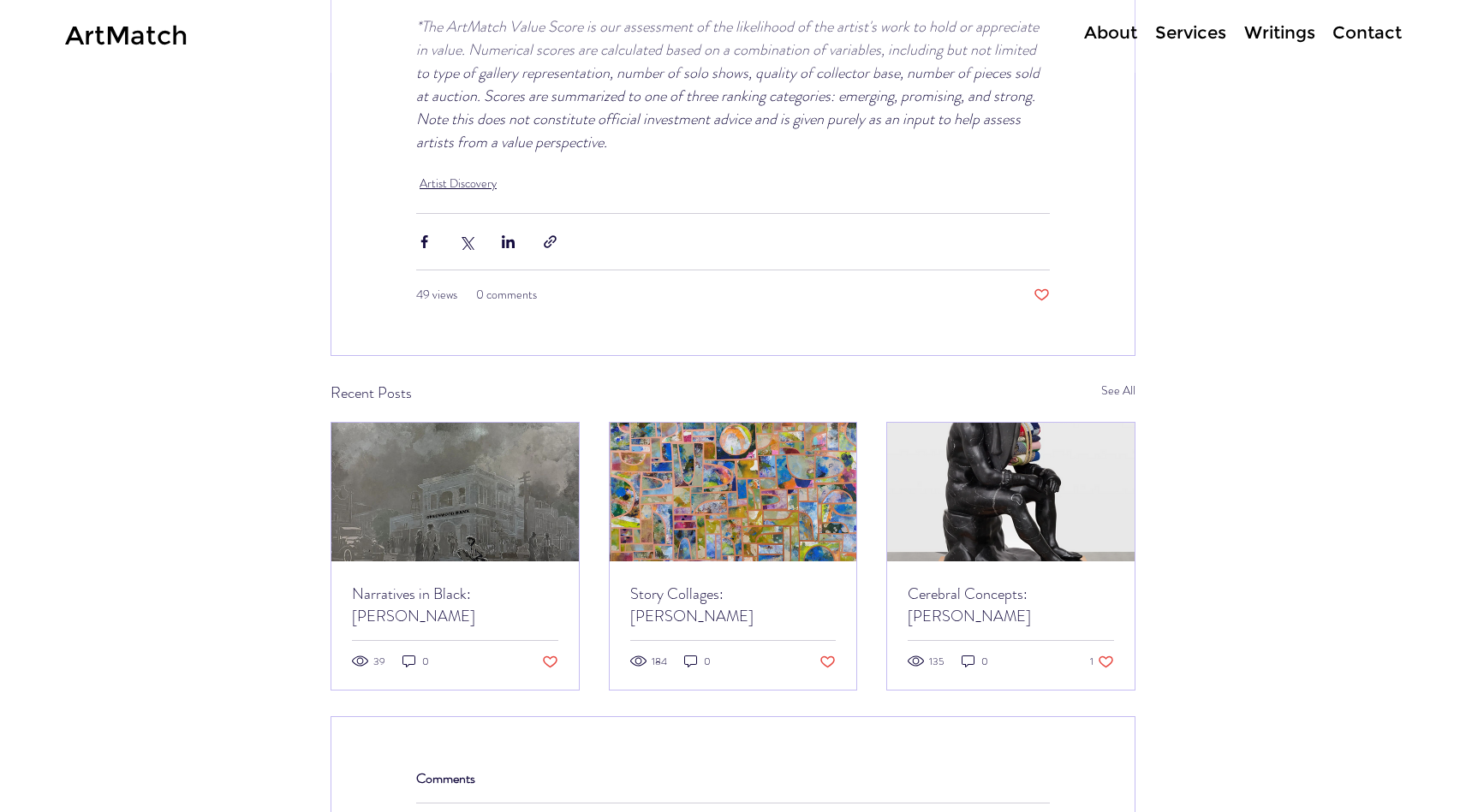
click at [663, 561] on img "Story Collages: Charles Jean-Pierre" at bounding box center [733, 492] width 248 height 138
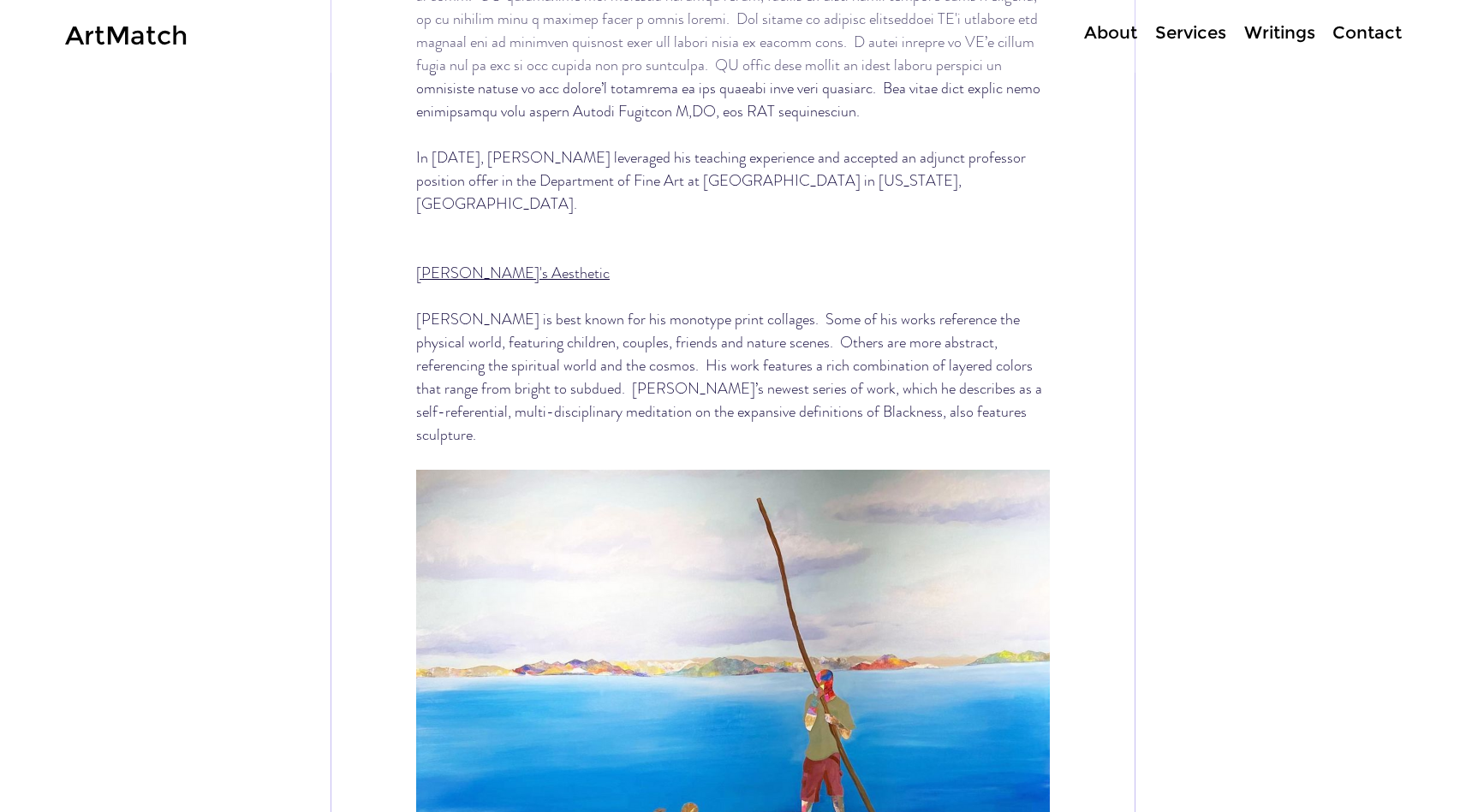
scroll to position [5355, 0]
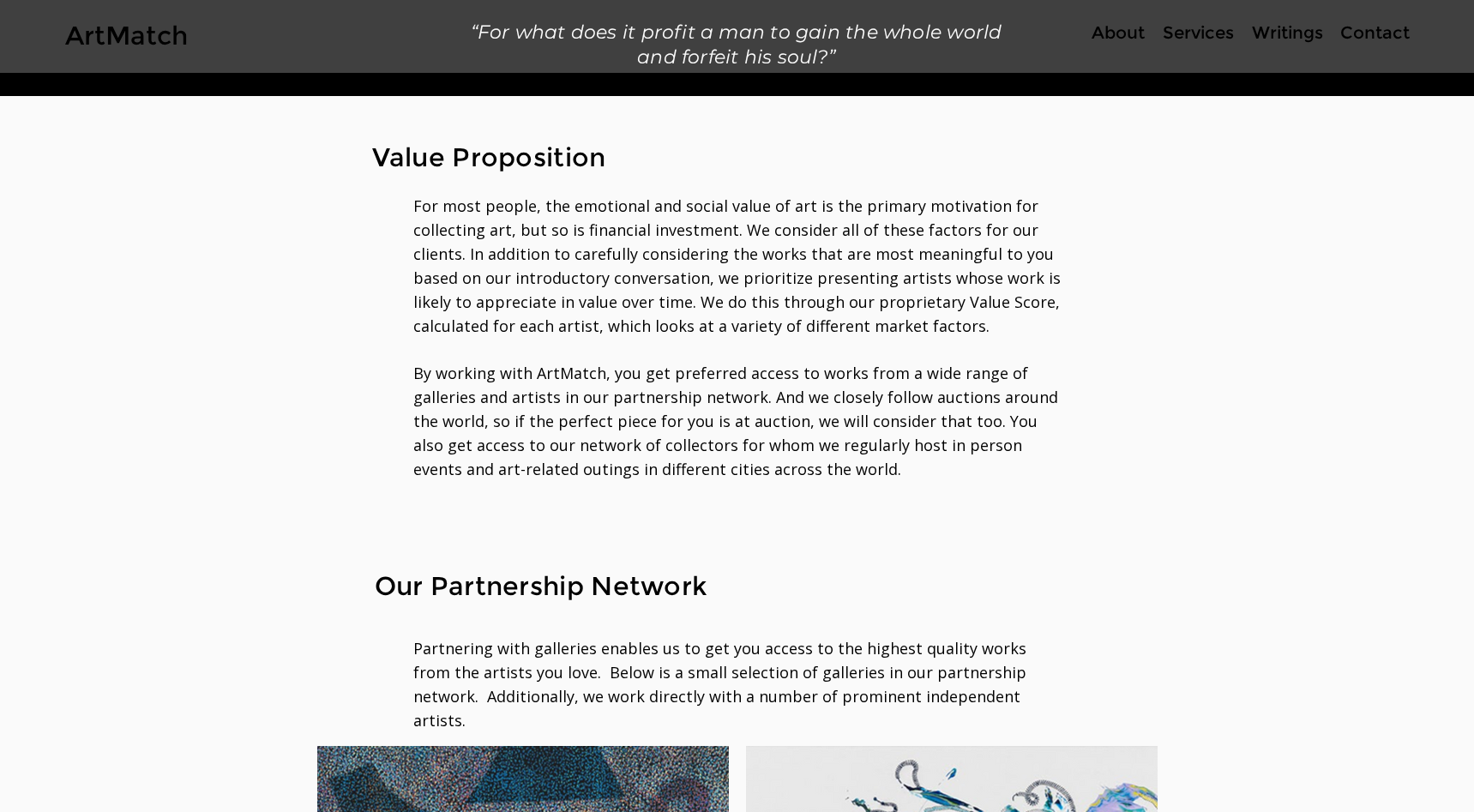
scroll to position [2072, 0]
